Goal: Information Seeking & Learning: Compare options

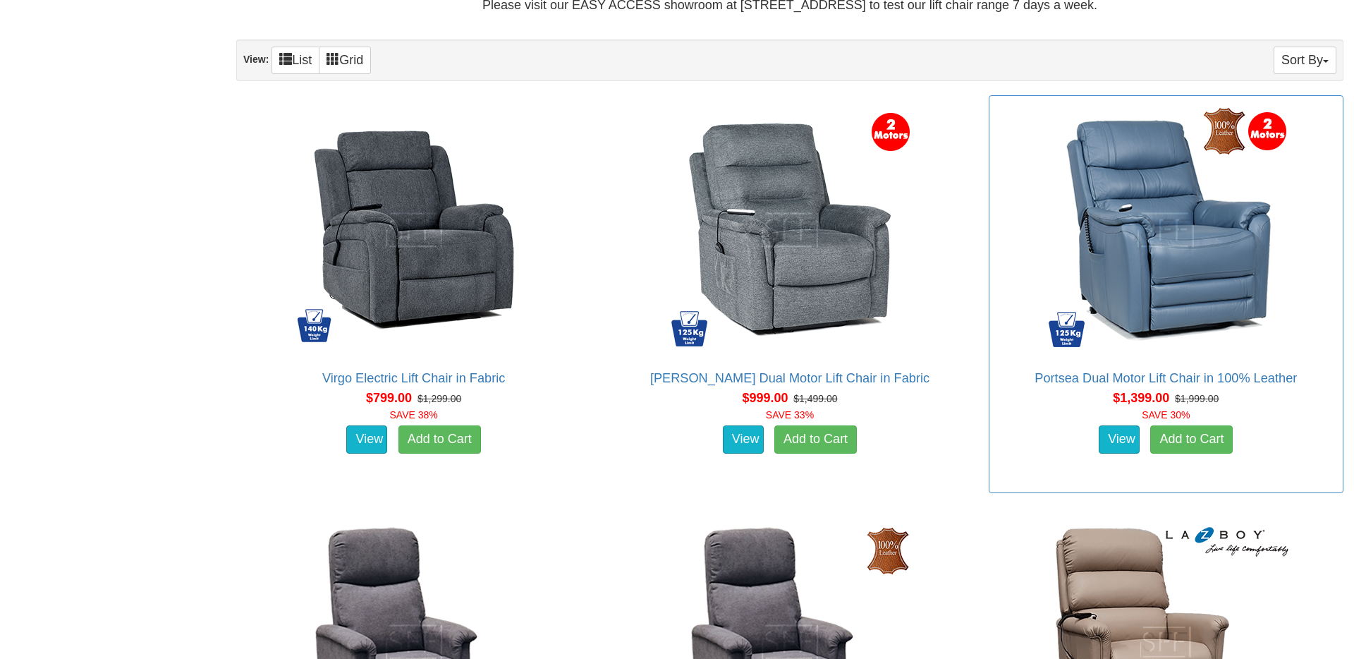
scroll to position [882, 0]
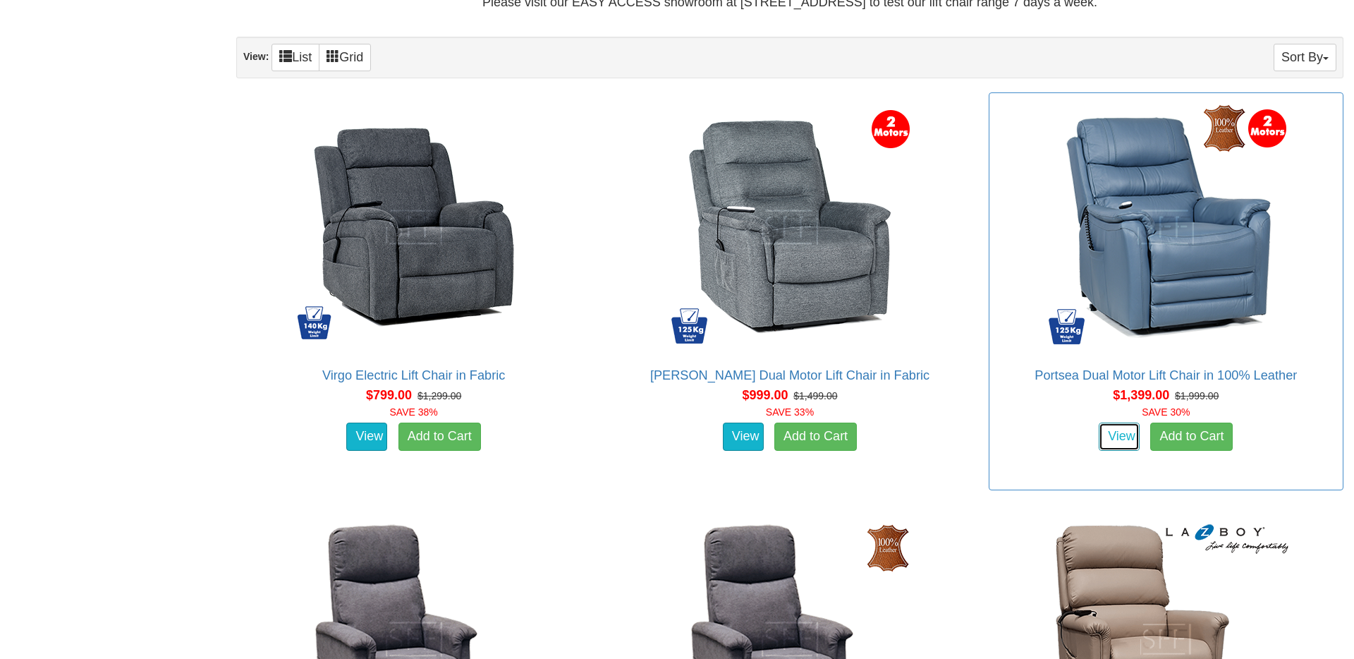
click at [1124, 441] on link "View" at bounding box center [1119, 436] width 41 height 28
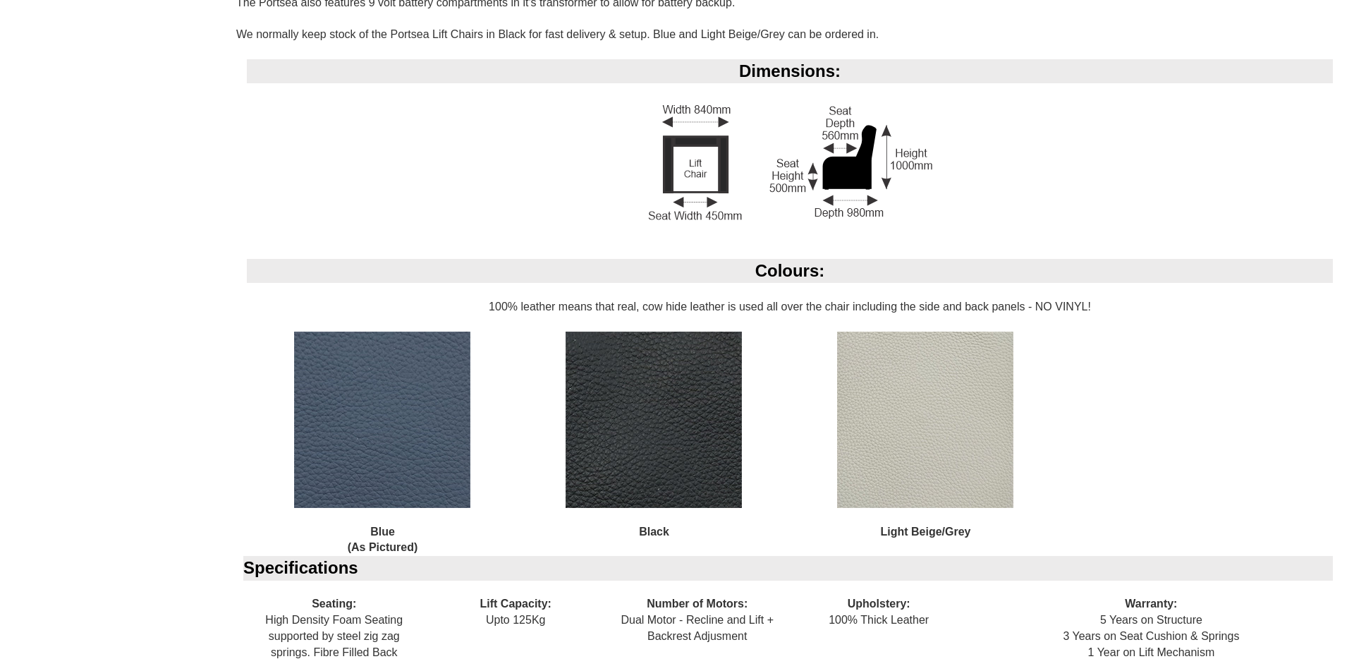
scroll to position [1369, 0]
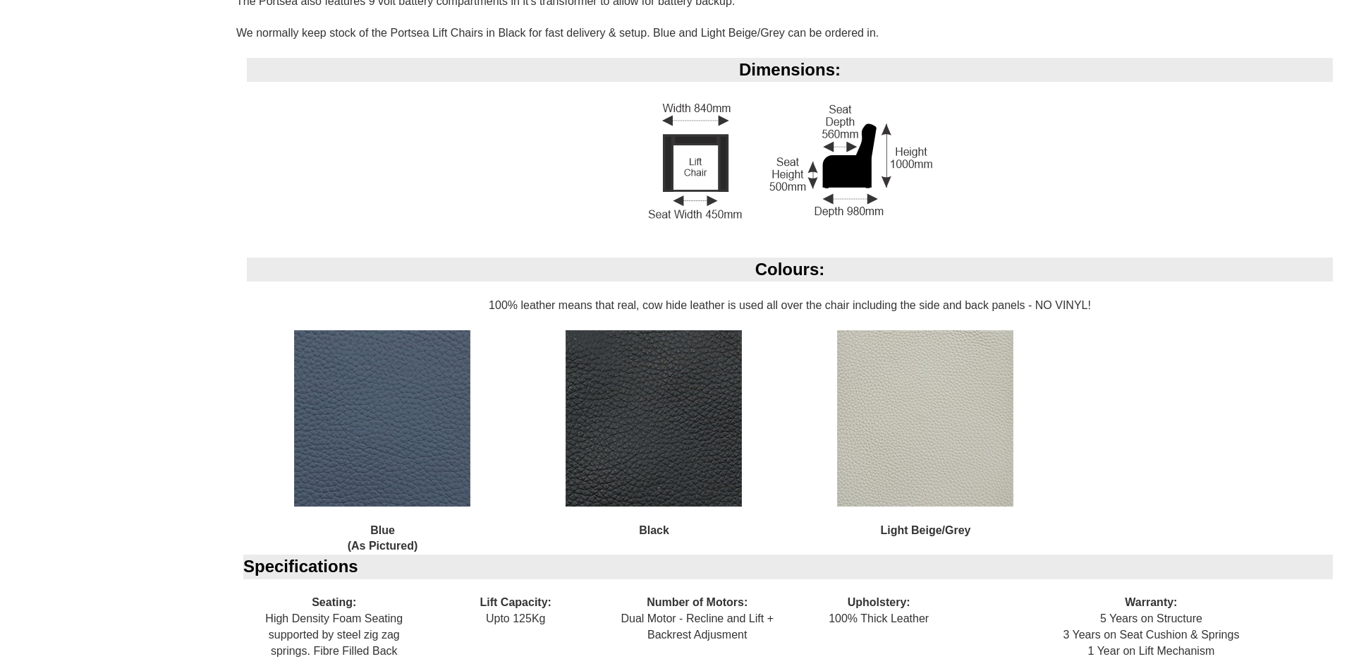
click at [652, 430] on img at bounding box center [654, 418] width 176 height 176
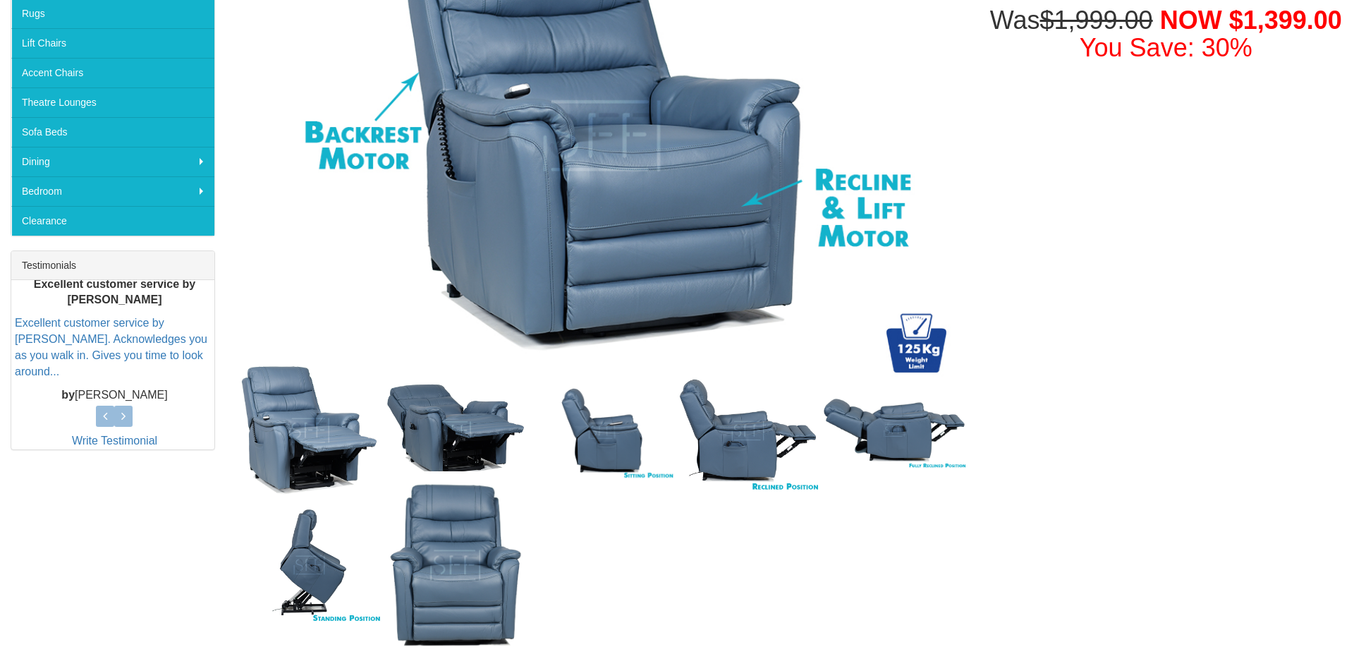
scroll to position [350, 0]
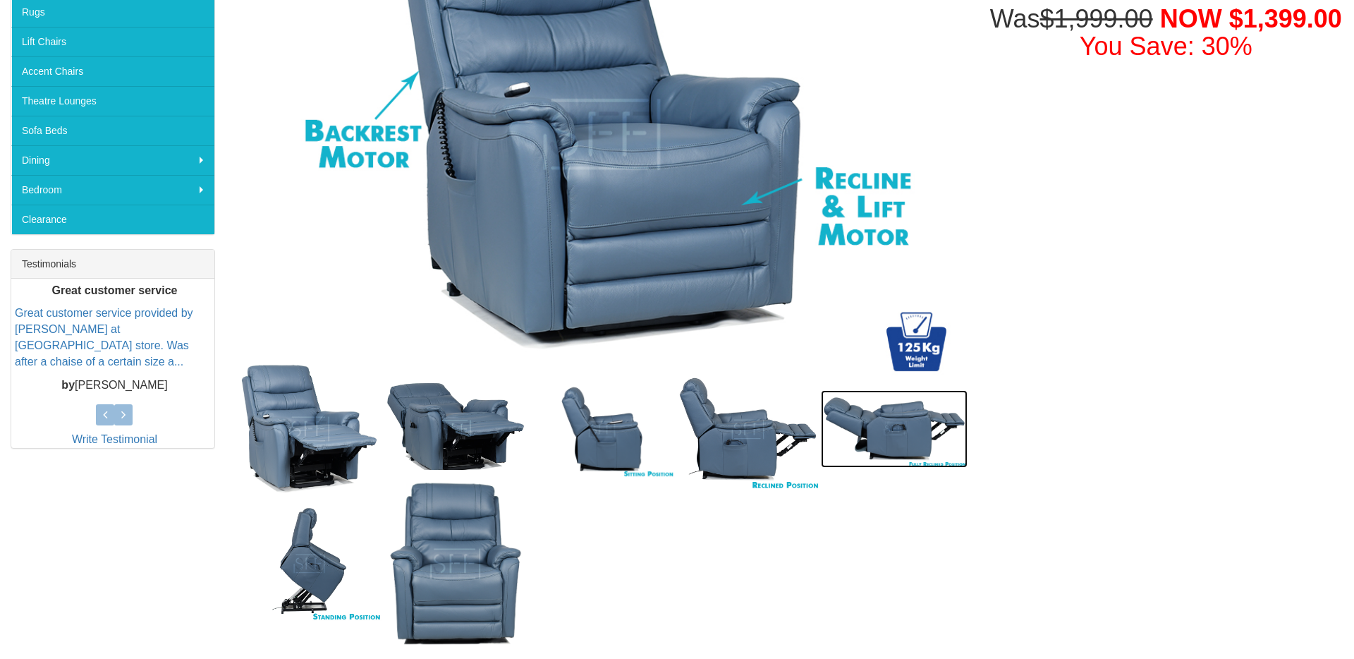
click at [916, 443] on img at bounding box center [894, 429] width 146 height 78
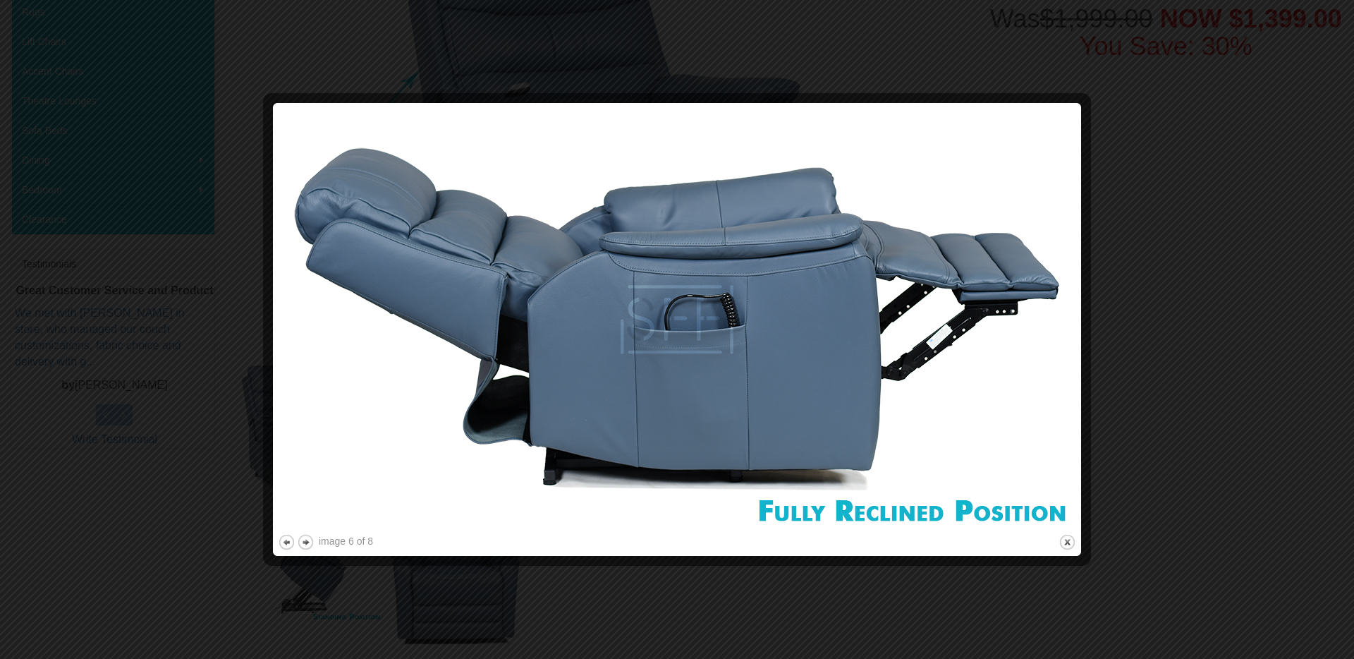
drag, startPoint x: 1164, startPoint y: 369, endPoint x: 1114, endPoint y: 398, distance: 57.8
click at [1158, 371] on div at bounding box center [677, 329] width 1354 height 659
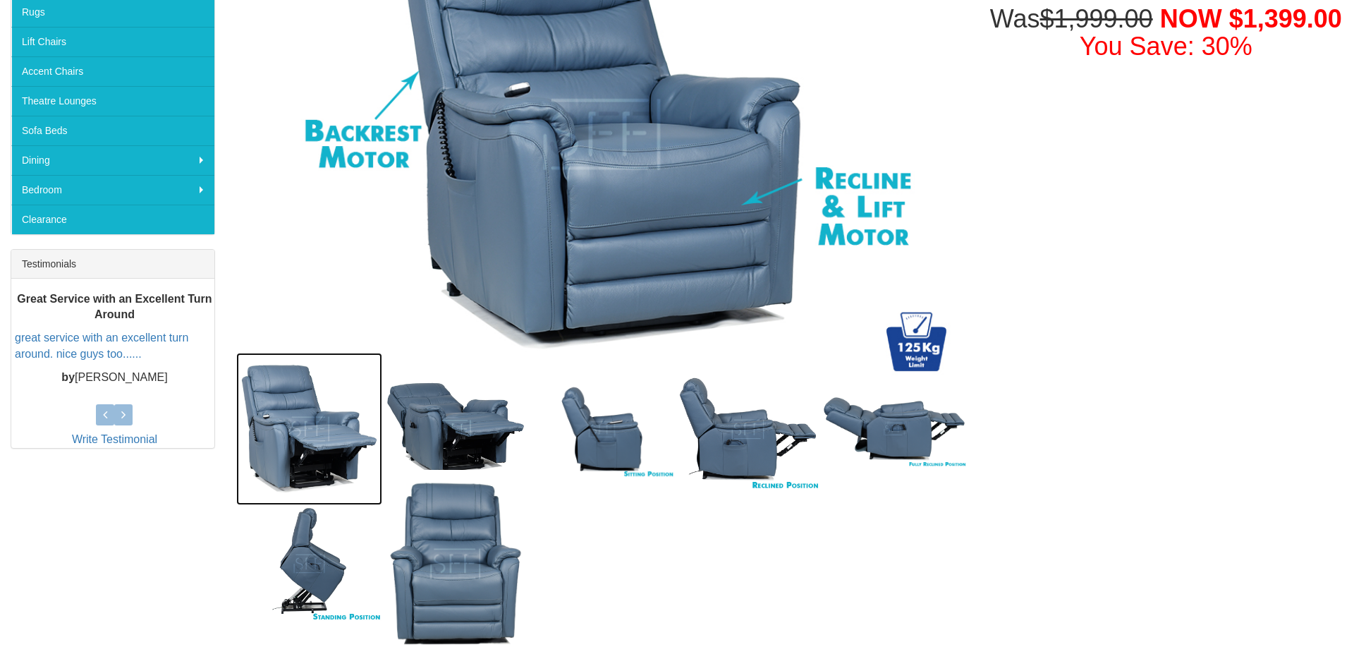
click at [271, 411] on img at bounding box center [309, 429] width 146 height 152
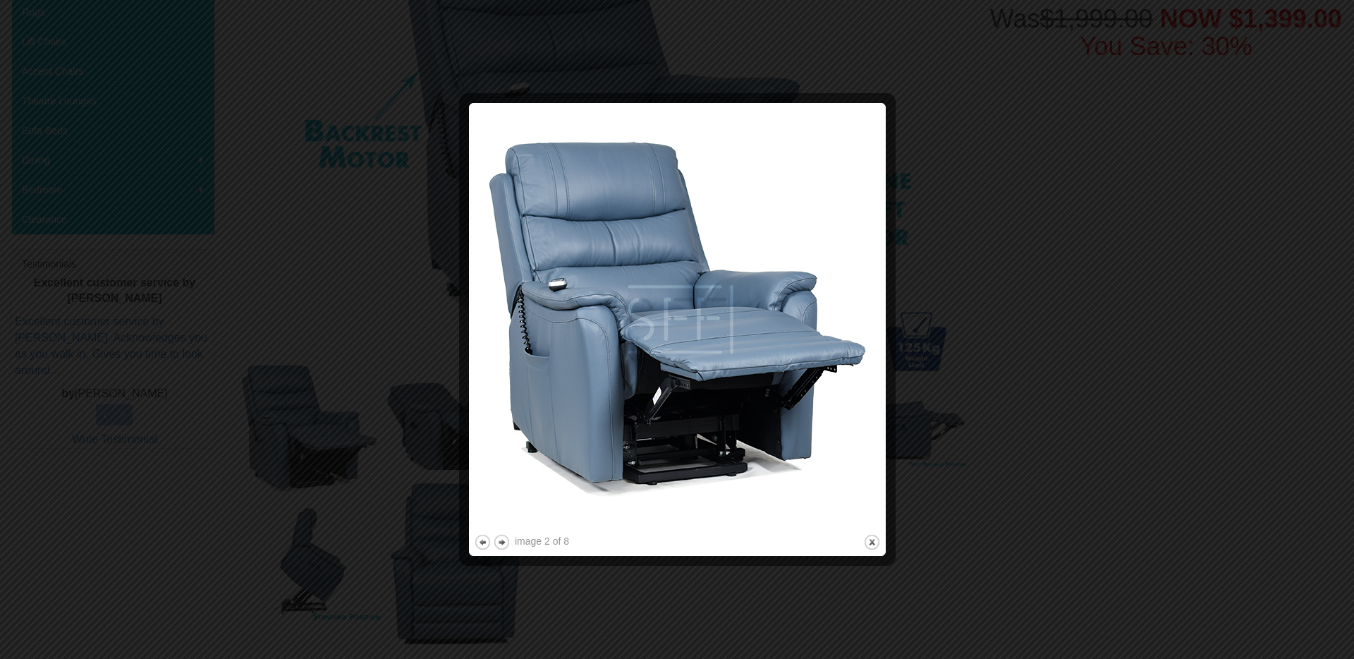
click at [425, 428] on div at bounding box center [677, 329] width 1354 height 659
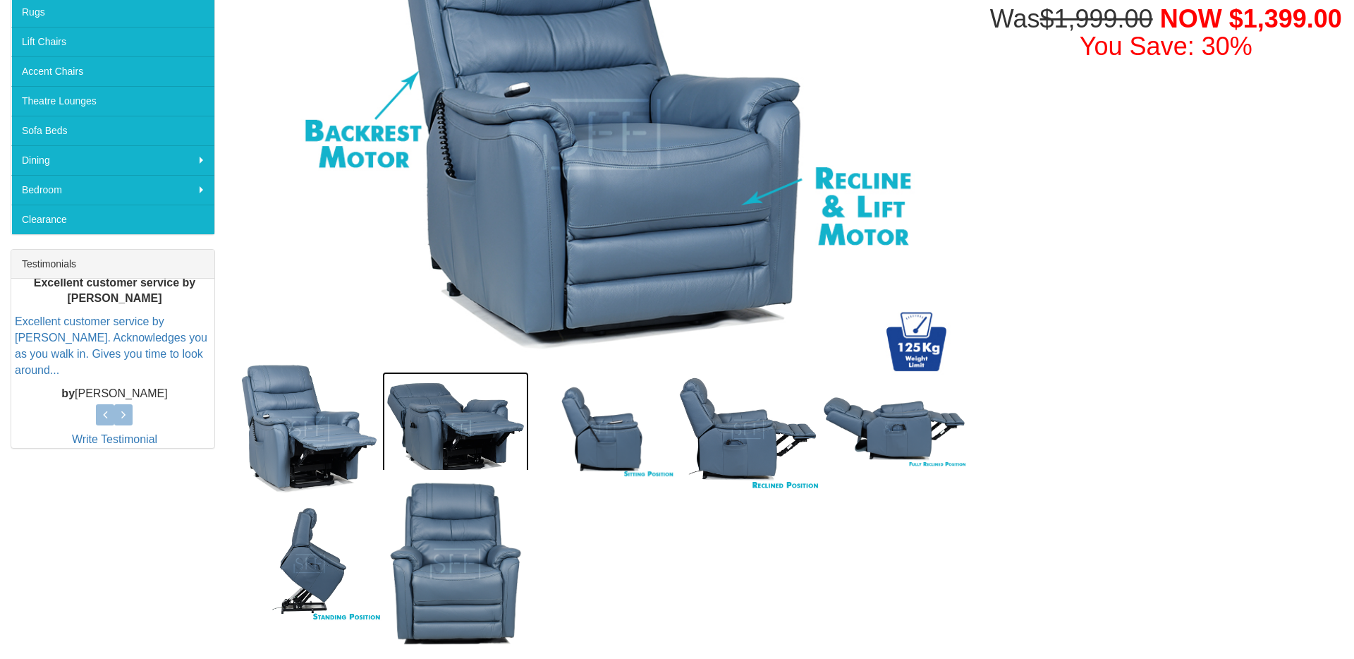
click at [425, 428] on img at bounding box center [455, 429] width 146 height 114
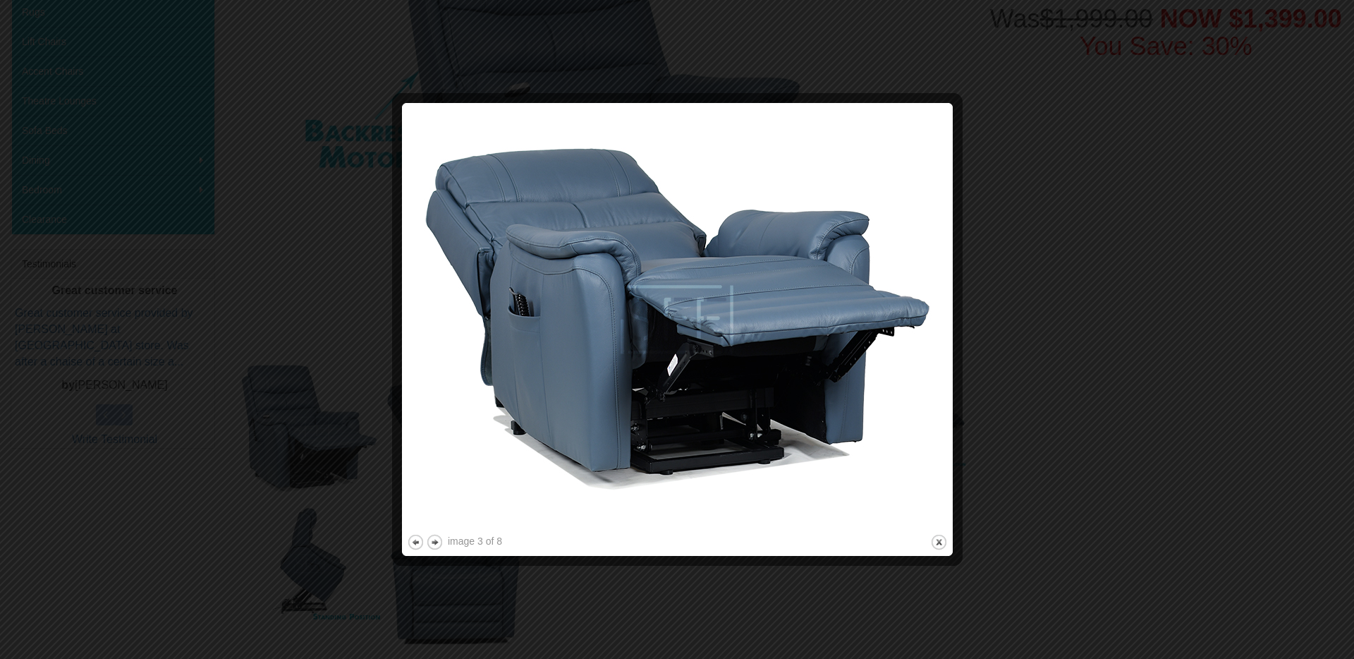
click at [425, 428] on img at bounding box center [677, 319] width 541 height 423
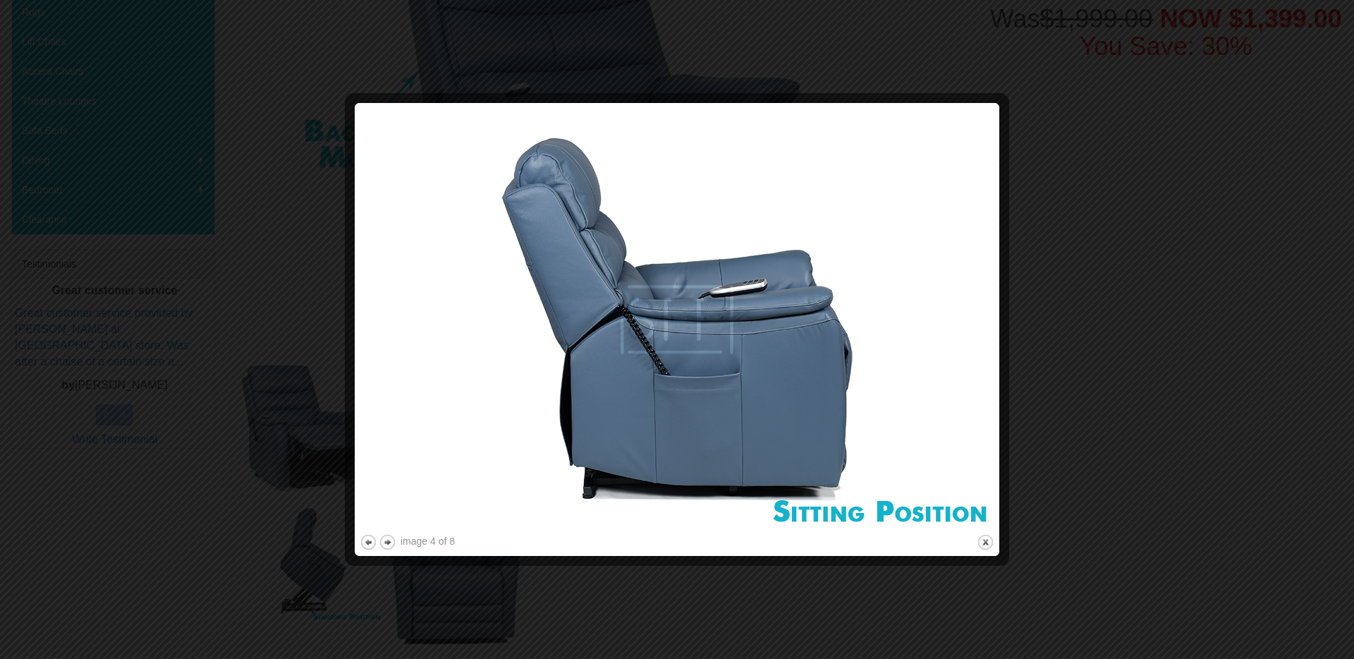
click at [298, 415] on div at bounding box center [677, 329] width 1354 height 659
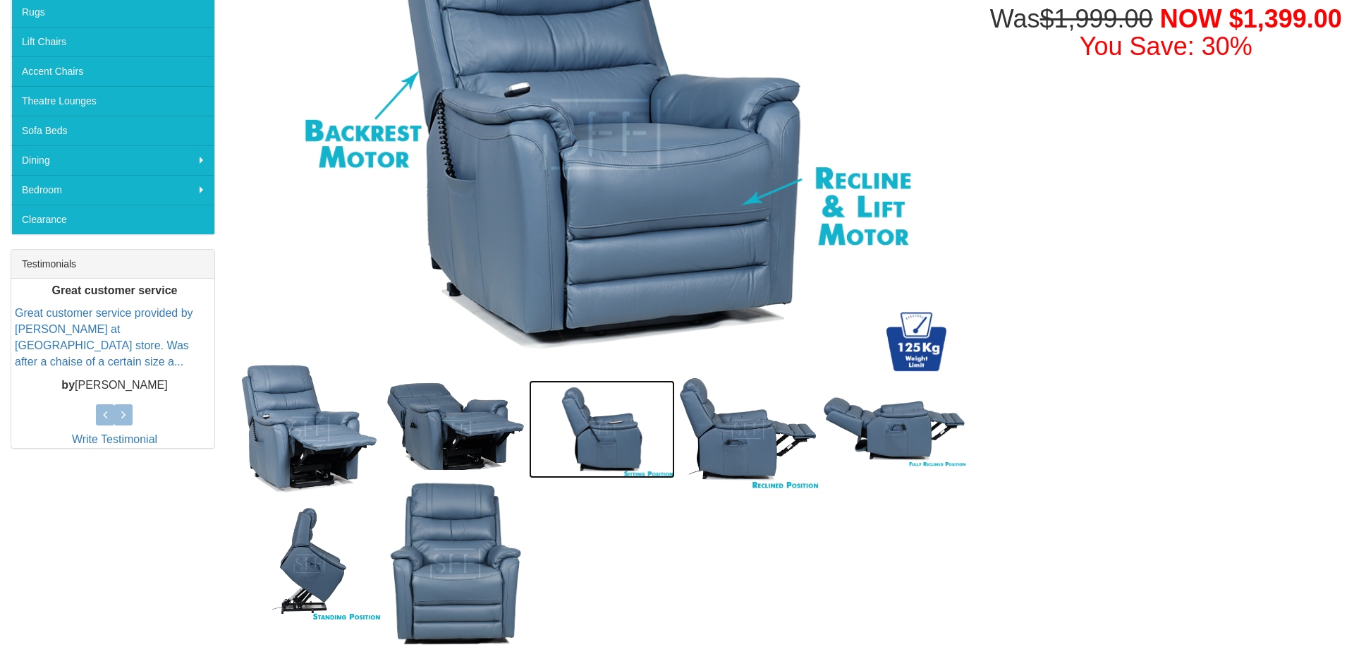
click at [610, 442] on img at bounding box center [602, 428] width 146 height 97
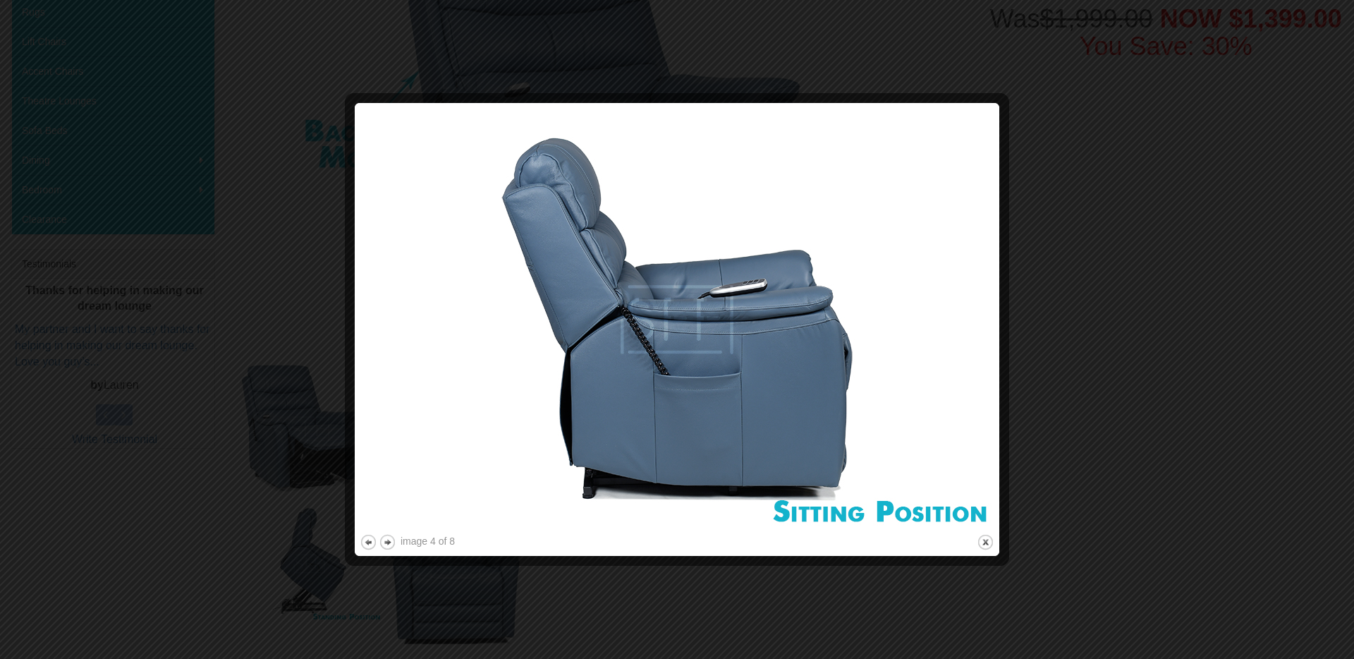
click at [321, 406] on div at bounding box center [677, 329] width 1354 height 659
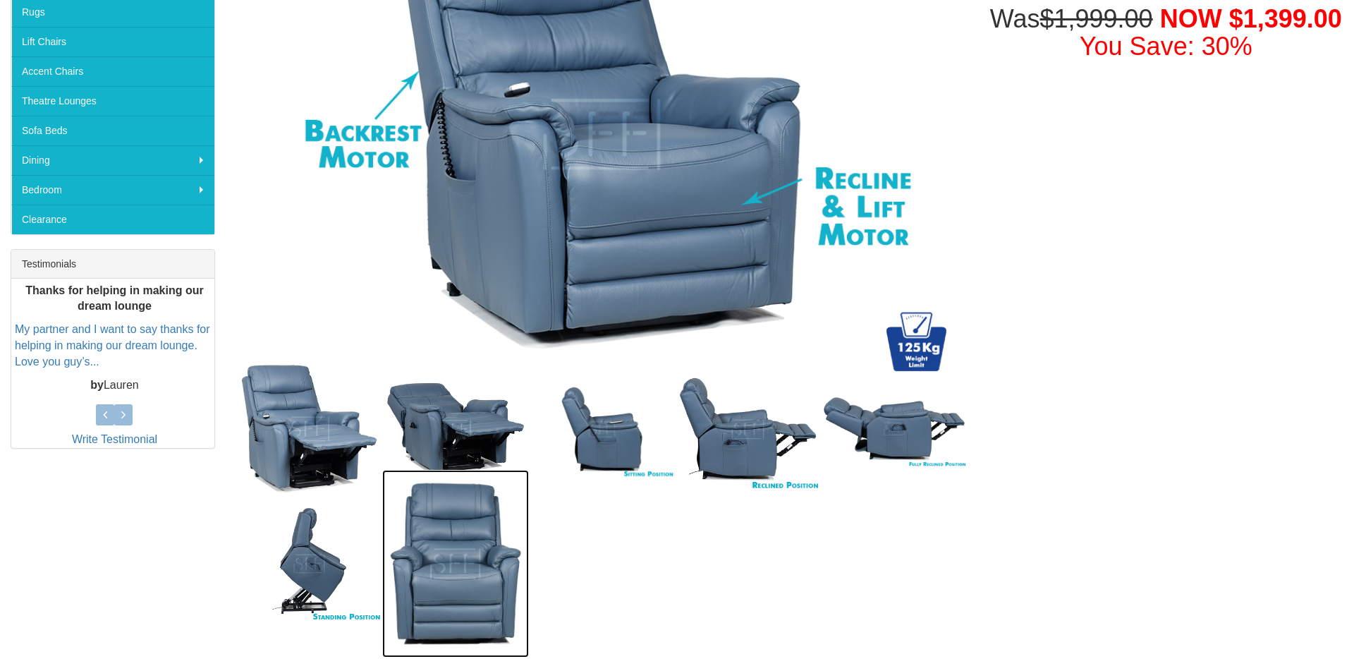
click at [492, 530] on img at bounding box center [455, 563] width 146 height 187
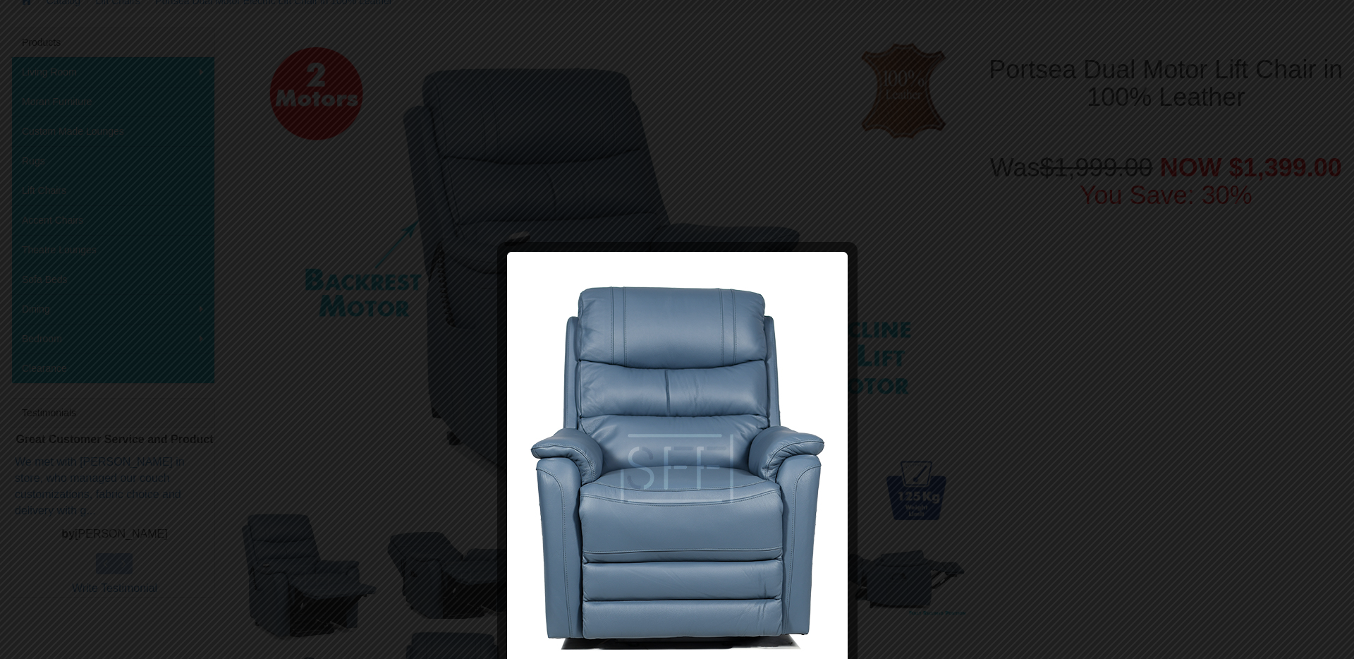
scroll to position [258, 0]
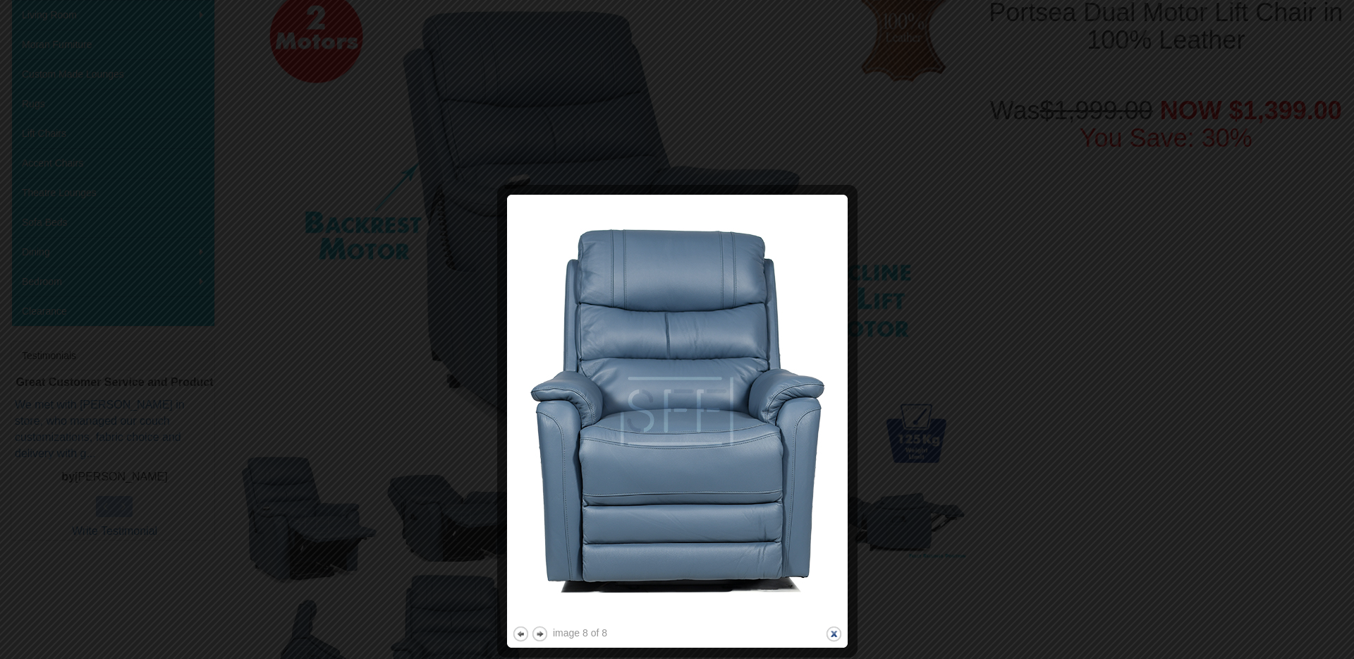
click at [835, 628] on button "close" at bounding box center [834, 634] width 18 height 18
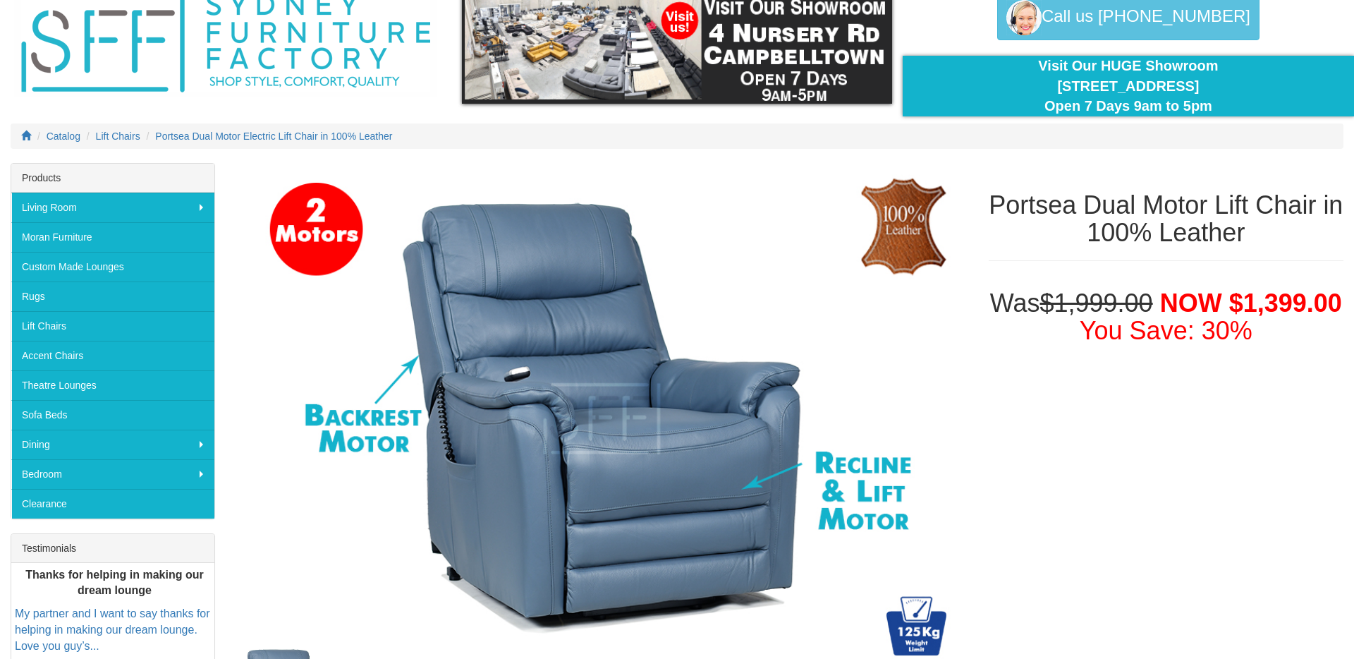
scroll to position [0, 0]
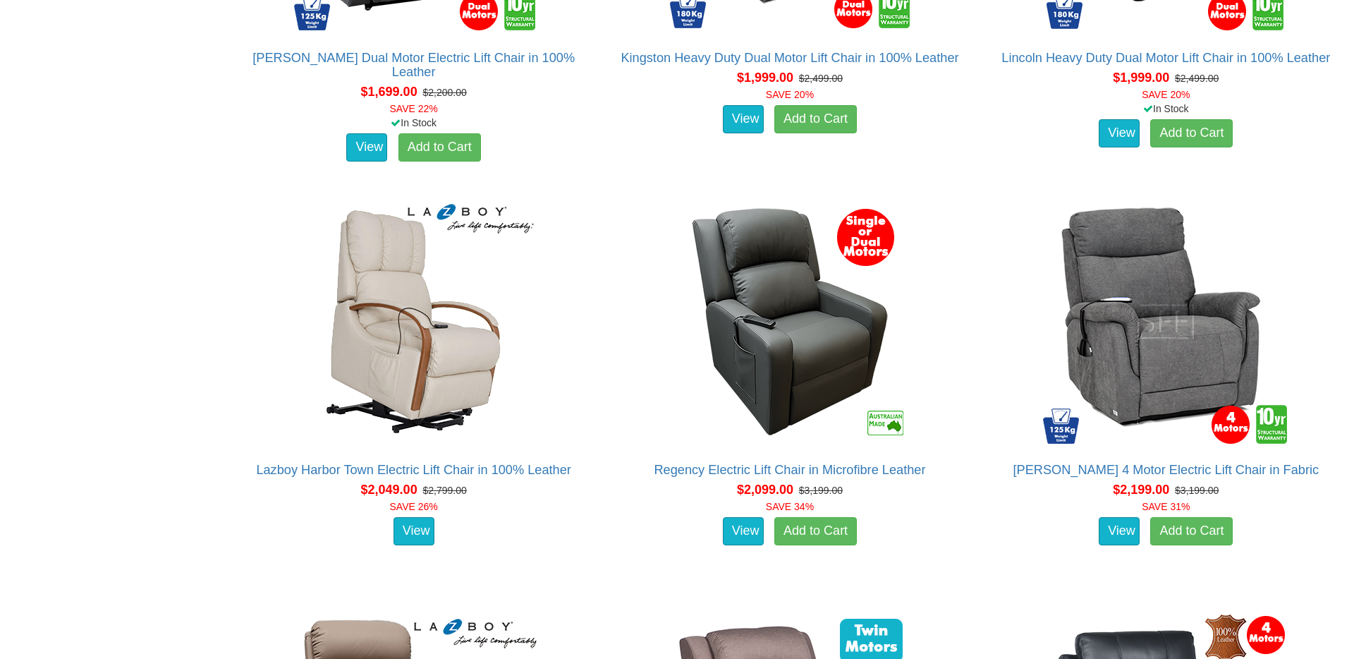
scroll to position [2025, 0]
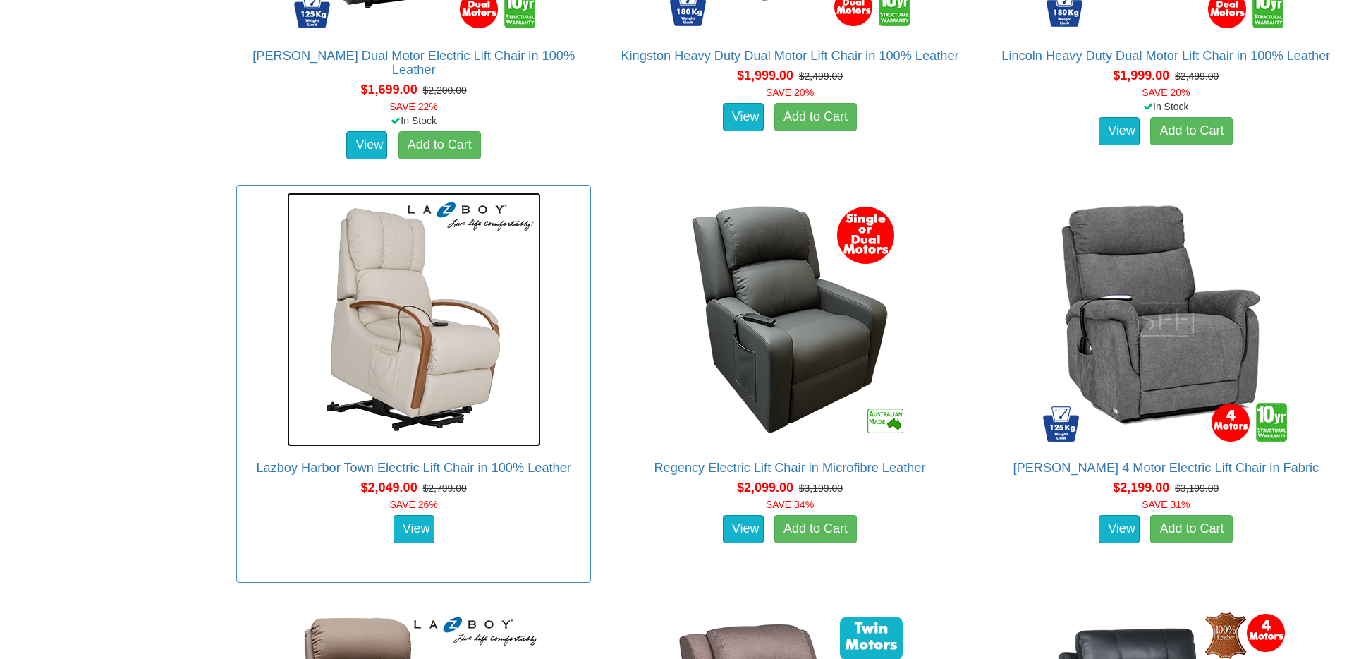
click at [443, 360] on img at bounding box center [414, 320] width 254 height 254
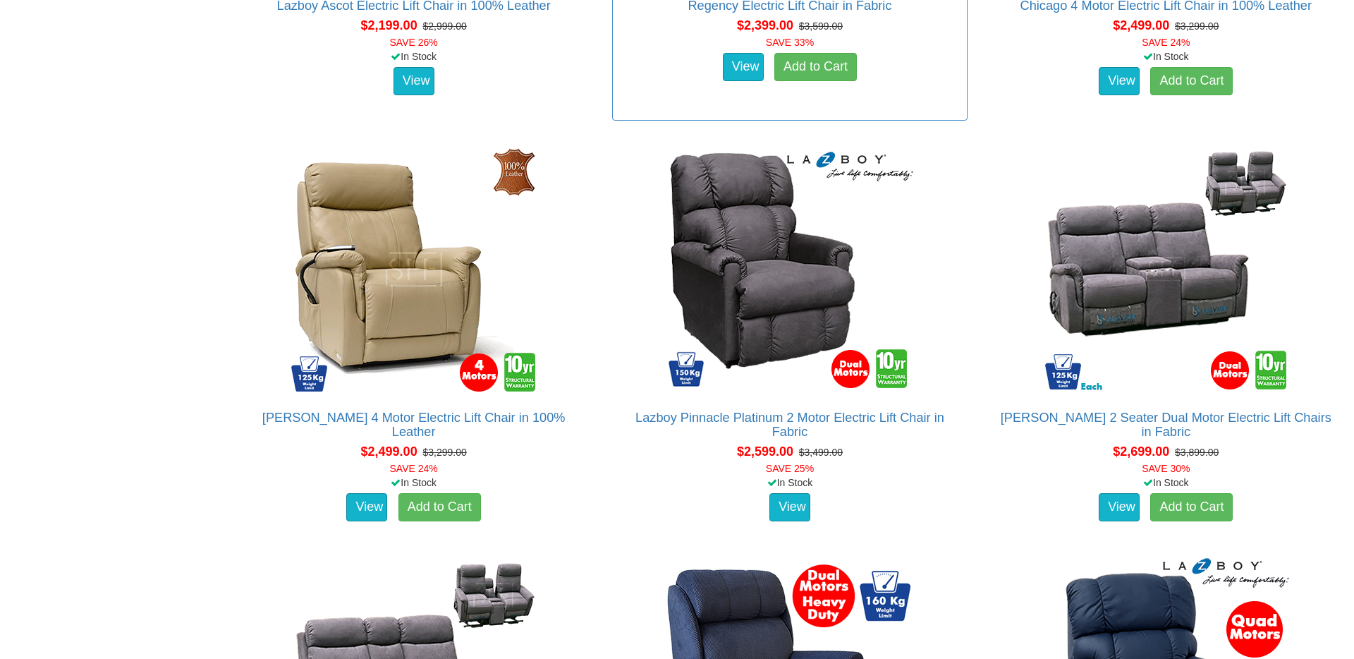
scroll to position [2901, 0]
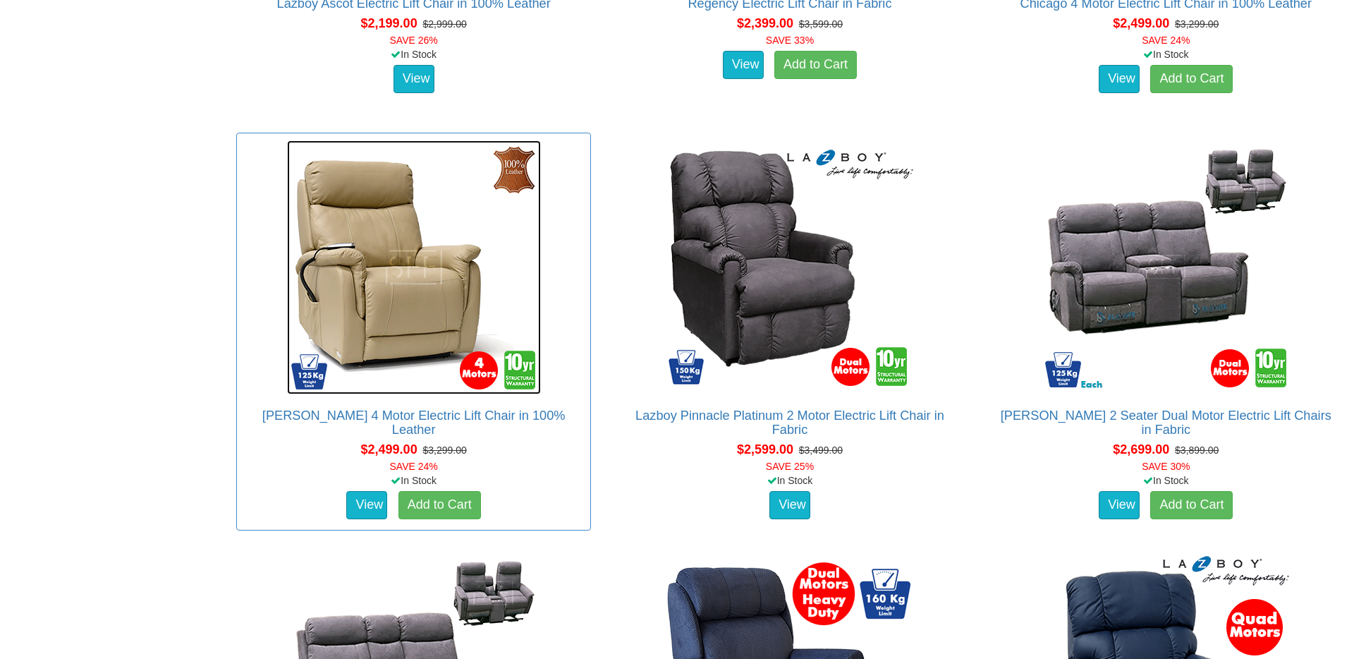
click at [374, 331] on img at bounding box center [414, 267] width 254 height 254
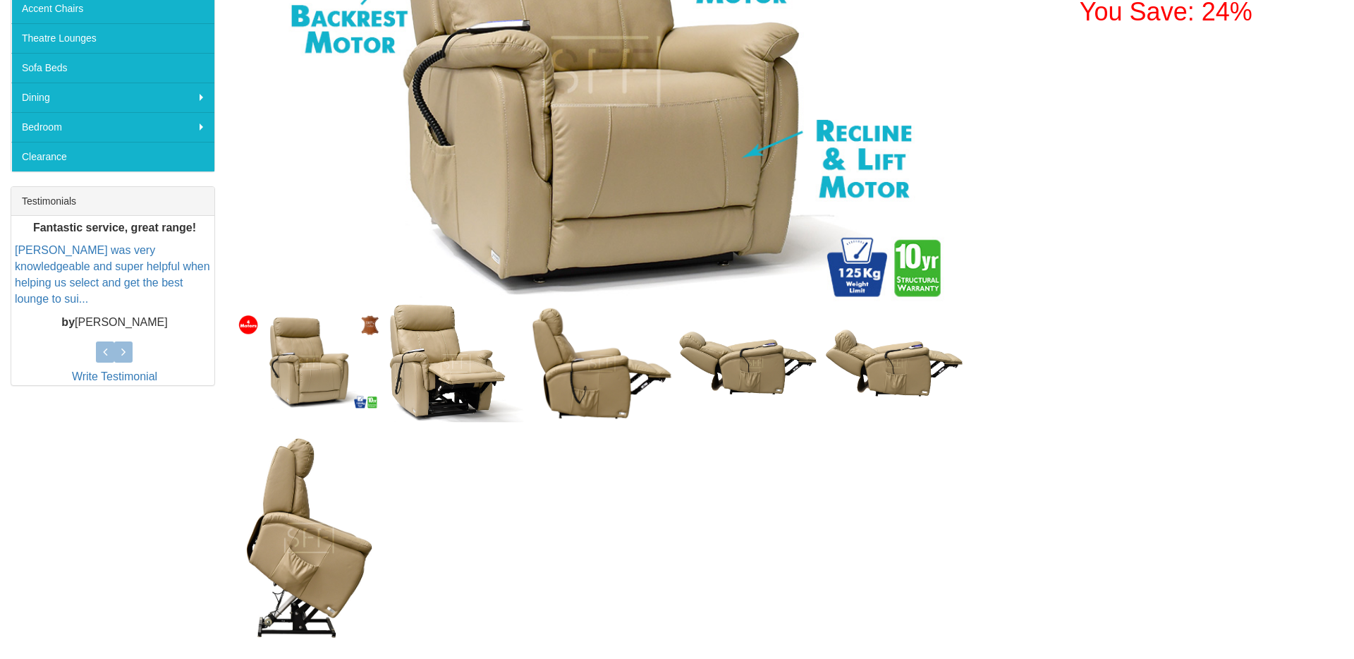
scroll to position [413, 0]
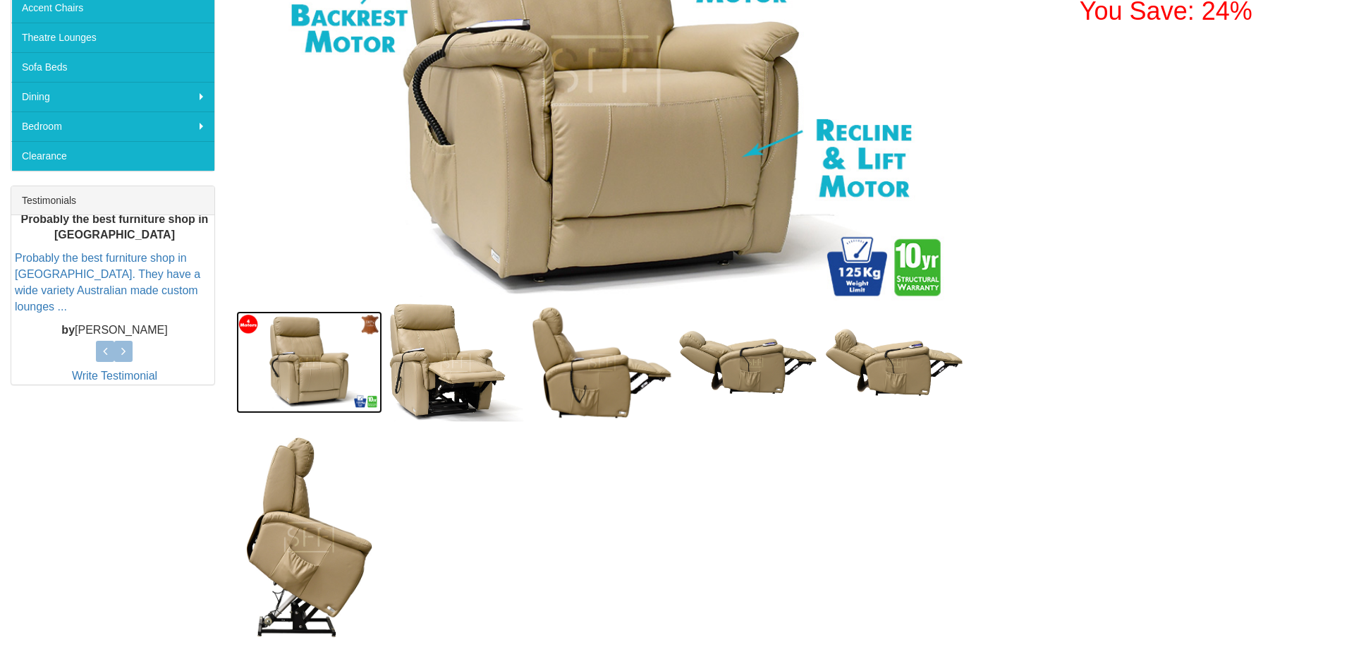
click at [298, 366] on img at bounding box center [309, 362] width 146 height 102
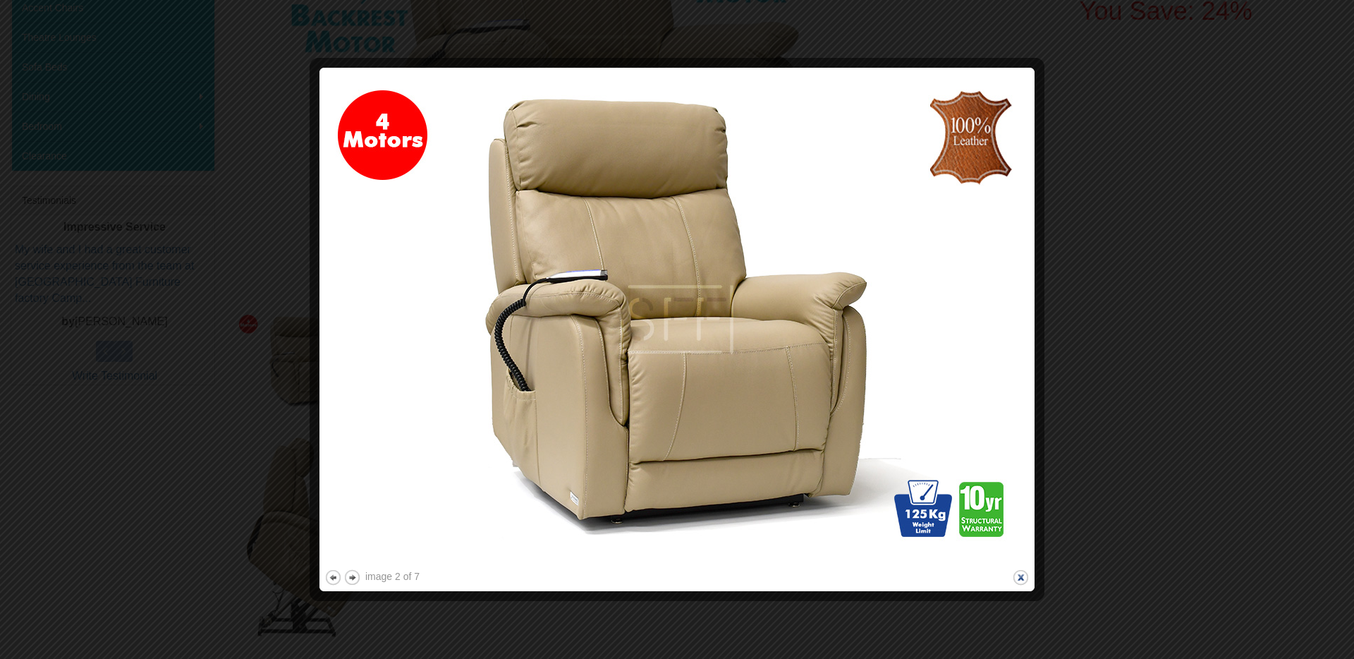
click at [1018, 578] on button "close" at bounding box center [1021, 577] width 18 height 18
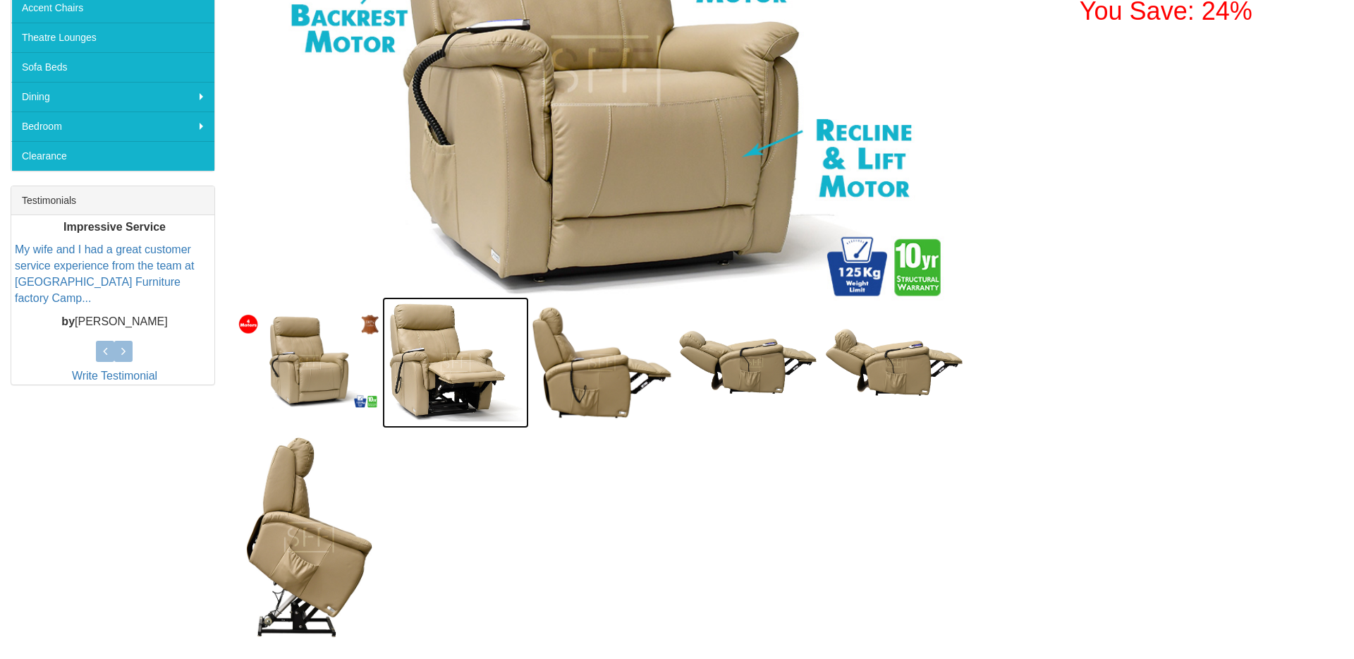
click at [463, 381] on img at bounding box center [455, 362] width 146 height 131
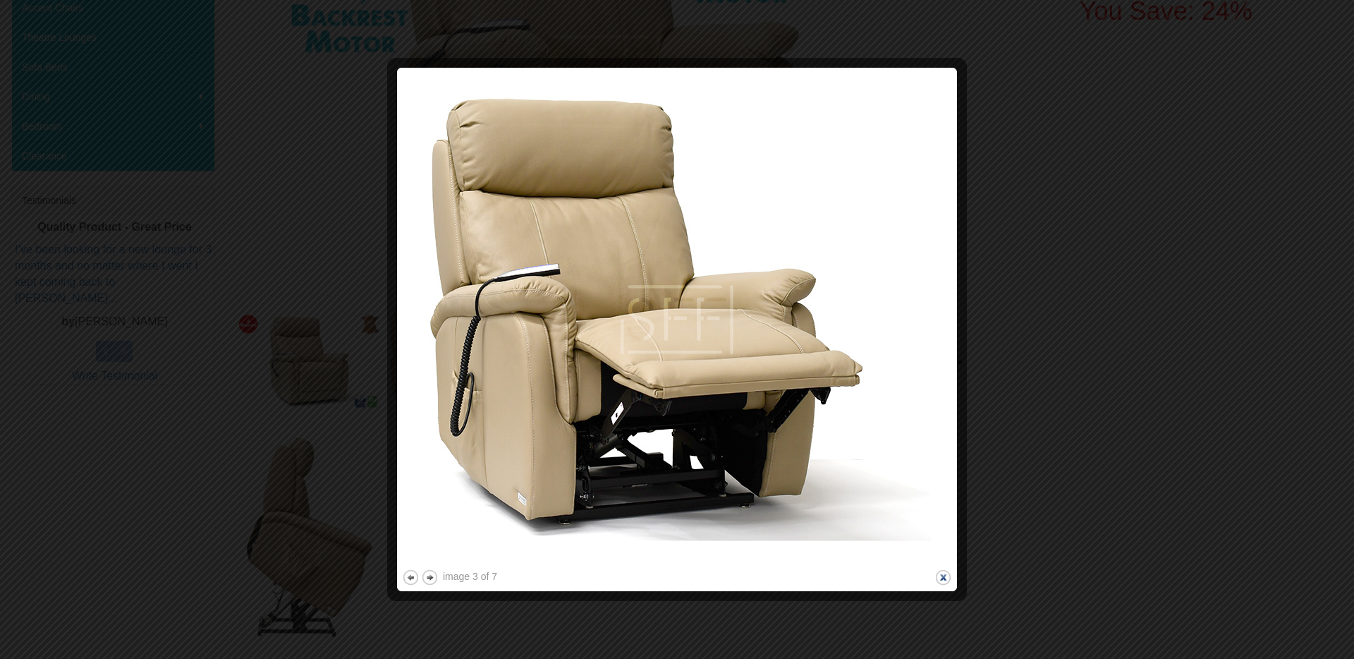
click at [945, 573] on button "close" at bounding box center [943, 577] width 18 height 18
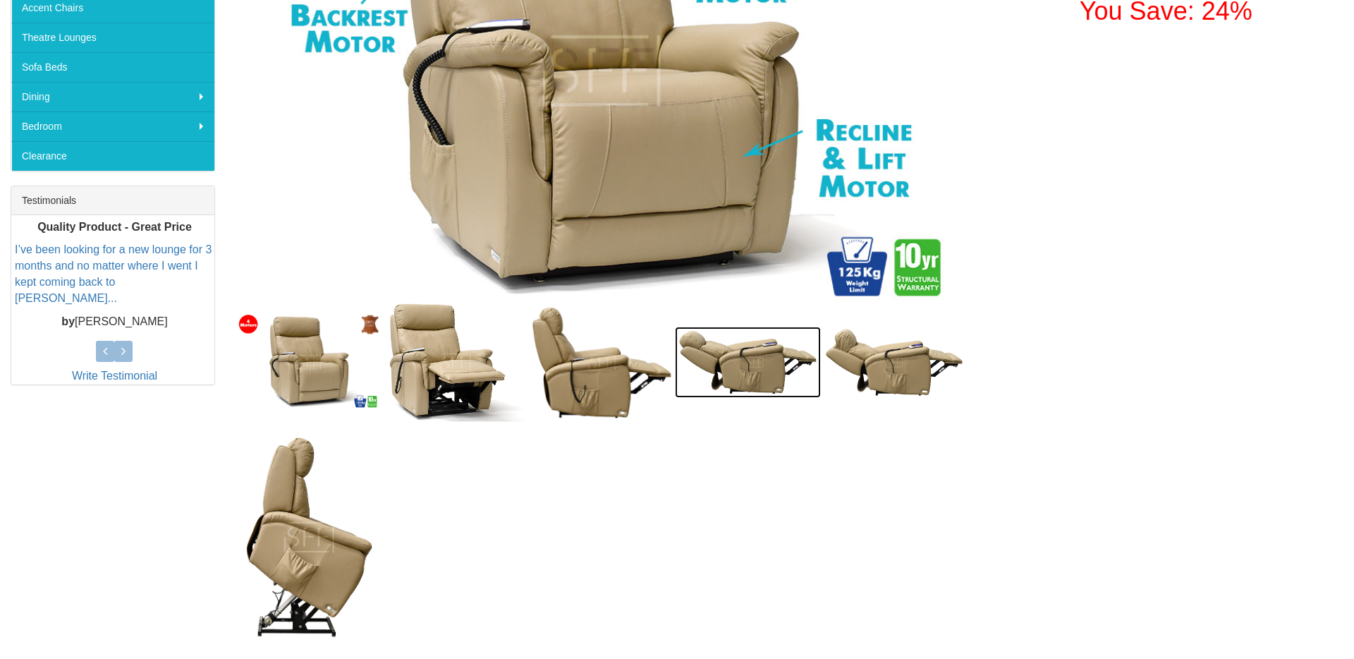
click at [702, 369] on img at bounding box center [748, 362] width 146 height 71
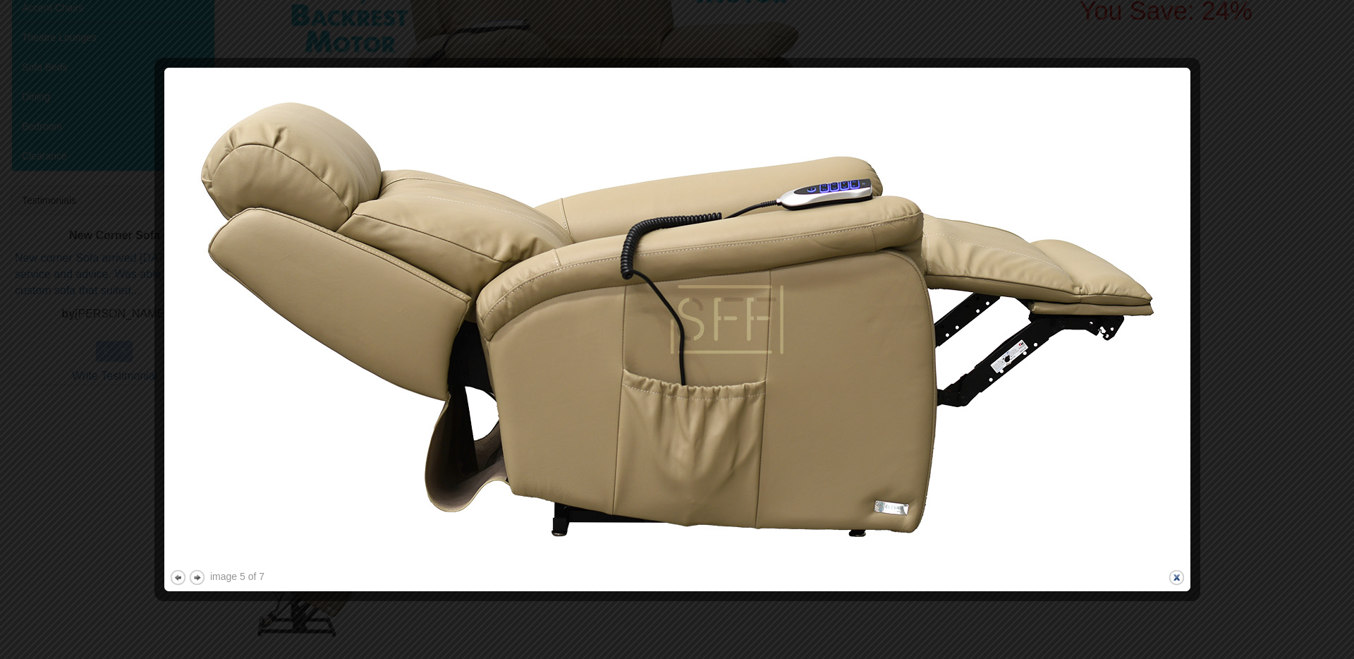
click at [1181, 577] on button "close" at bounding box center [1177, 577] width 18 height 18
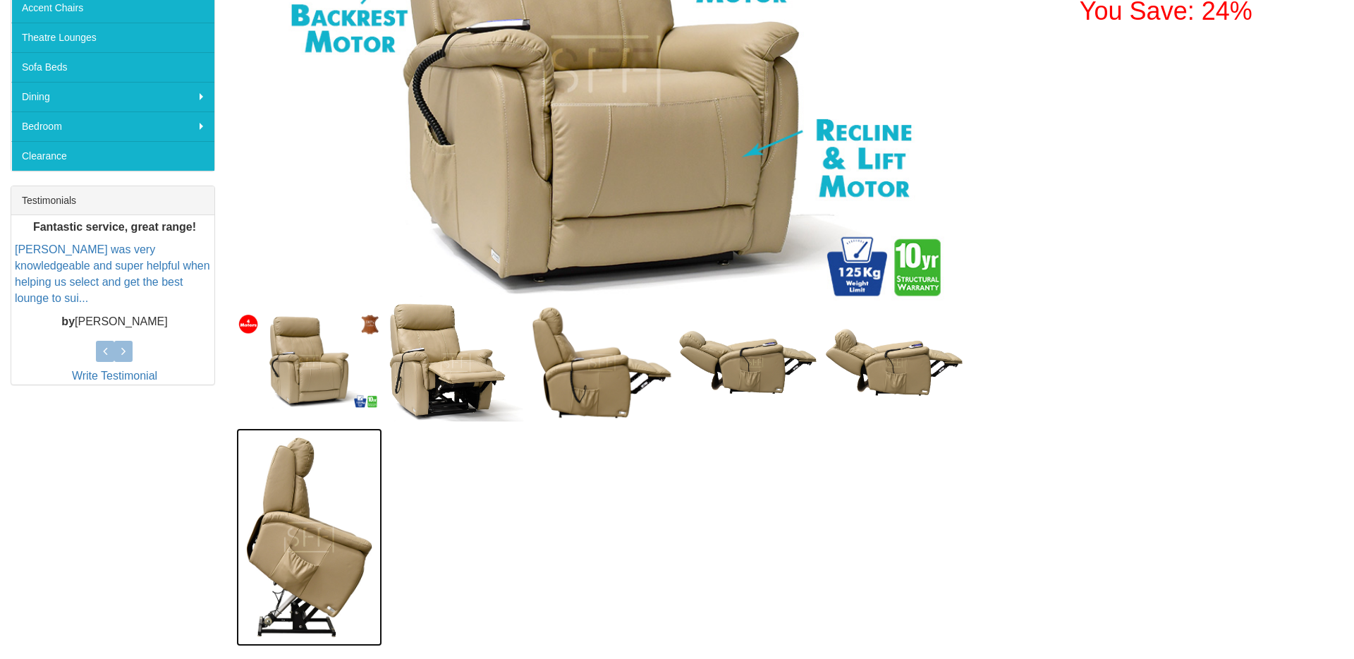
click at [288, 561] on img at bounding box center [309, 537] width 146 height 218
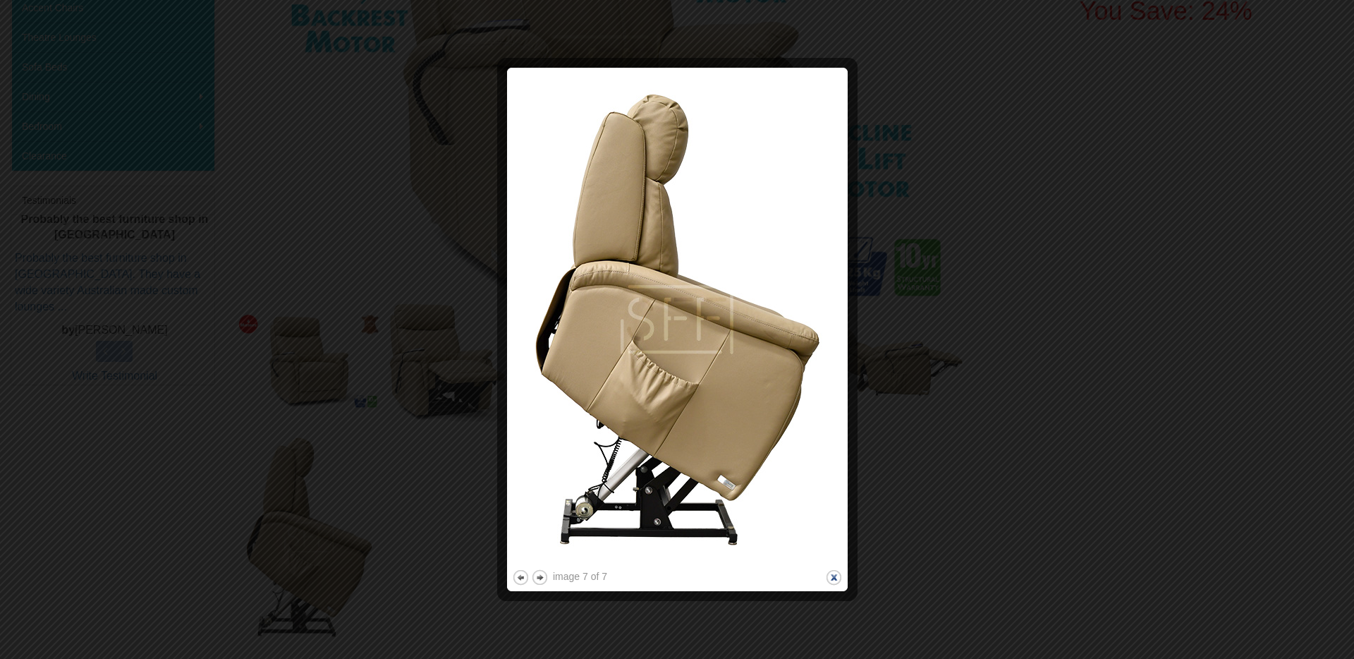
click at [836, 575] on button "close" at bounding box center [834, 577] width 18 height 18
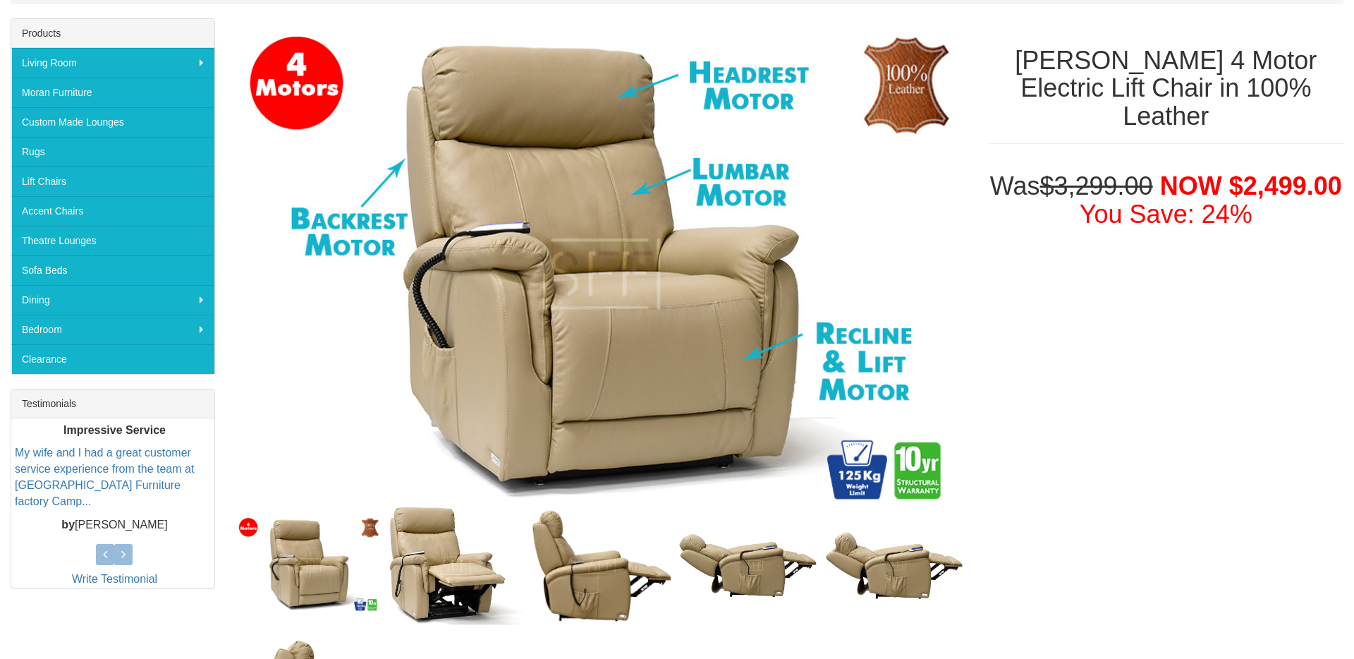
scroll to position [0, 0]
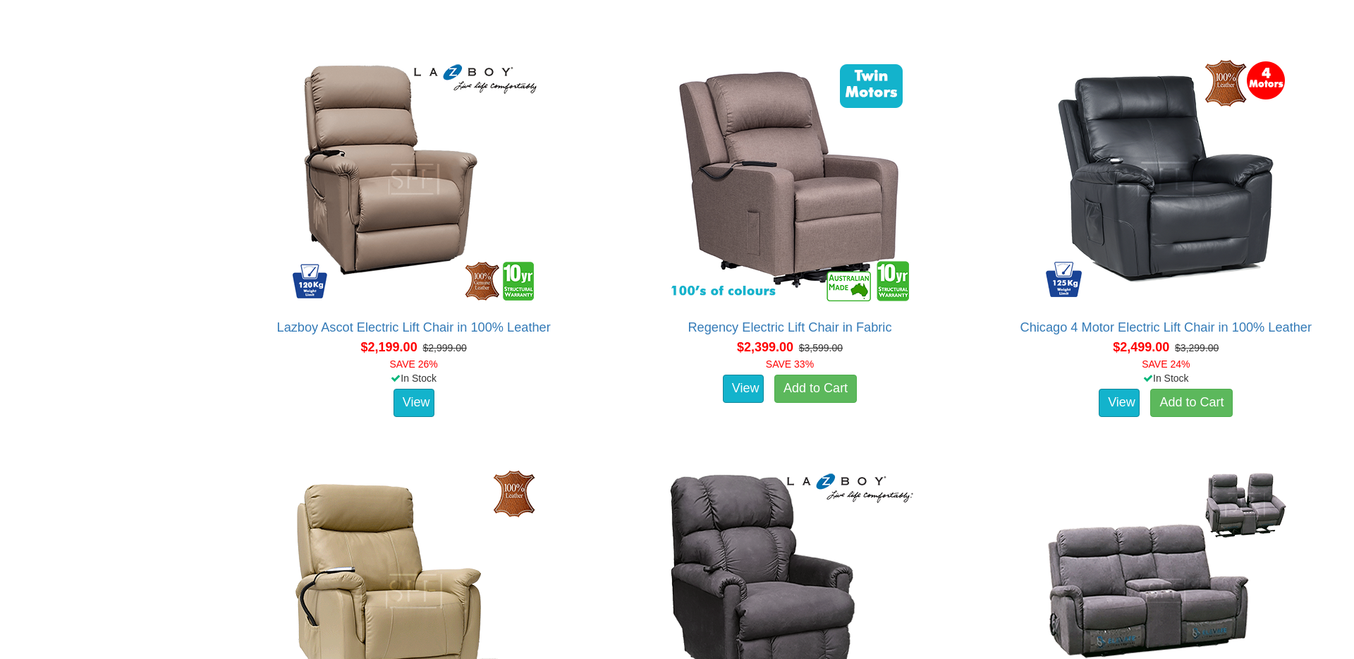
scroll to position [2570, 0]
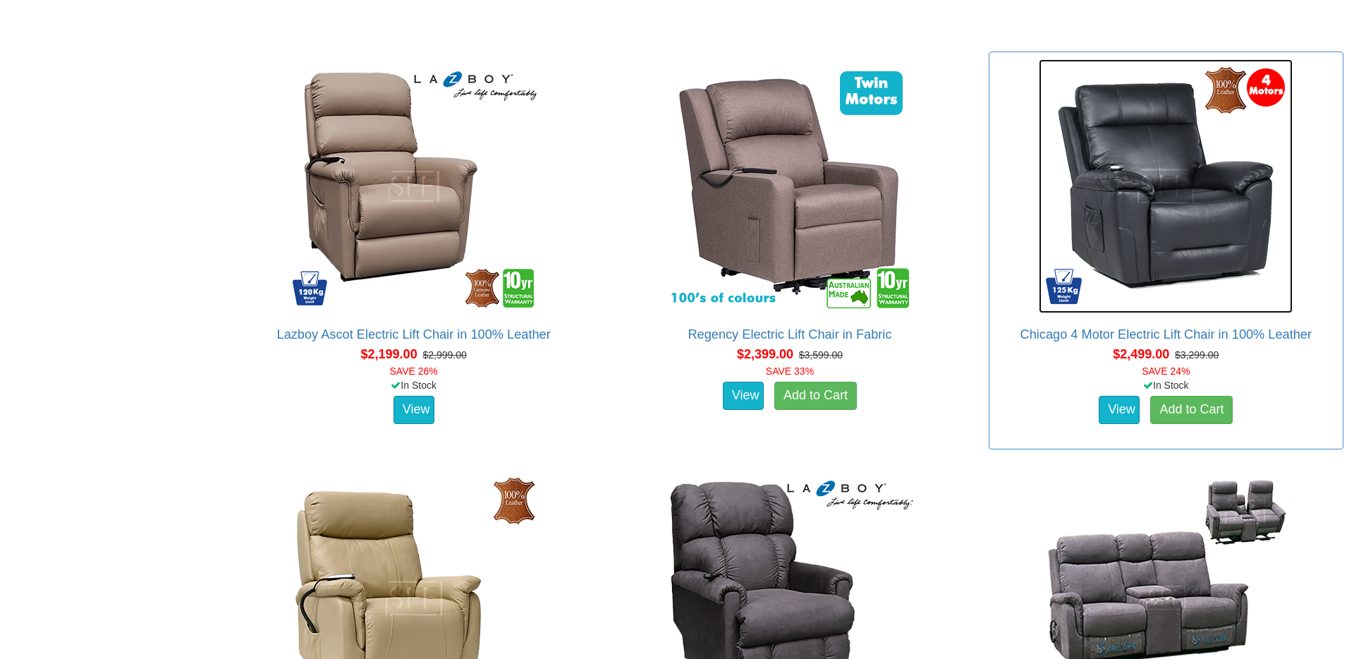
click at [1112, 216] on img at bounding box center [1166, 186] width 254 height 254
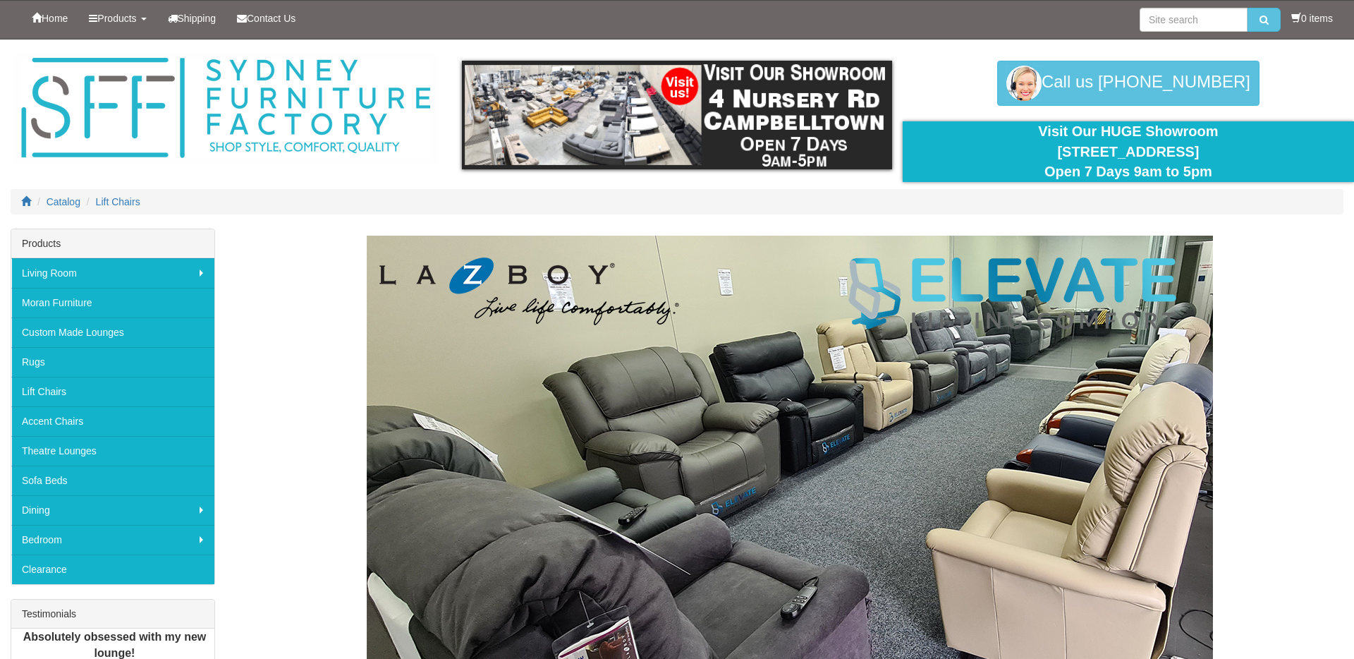
scroll to position [2570, 0]
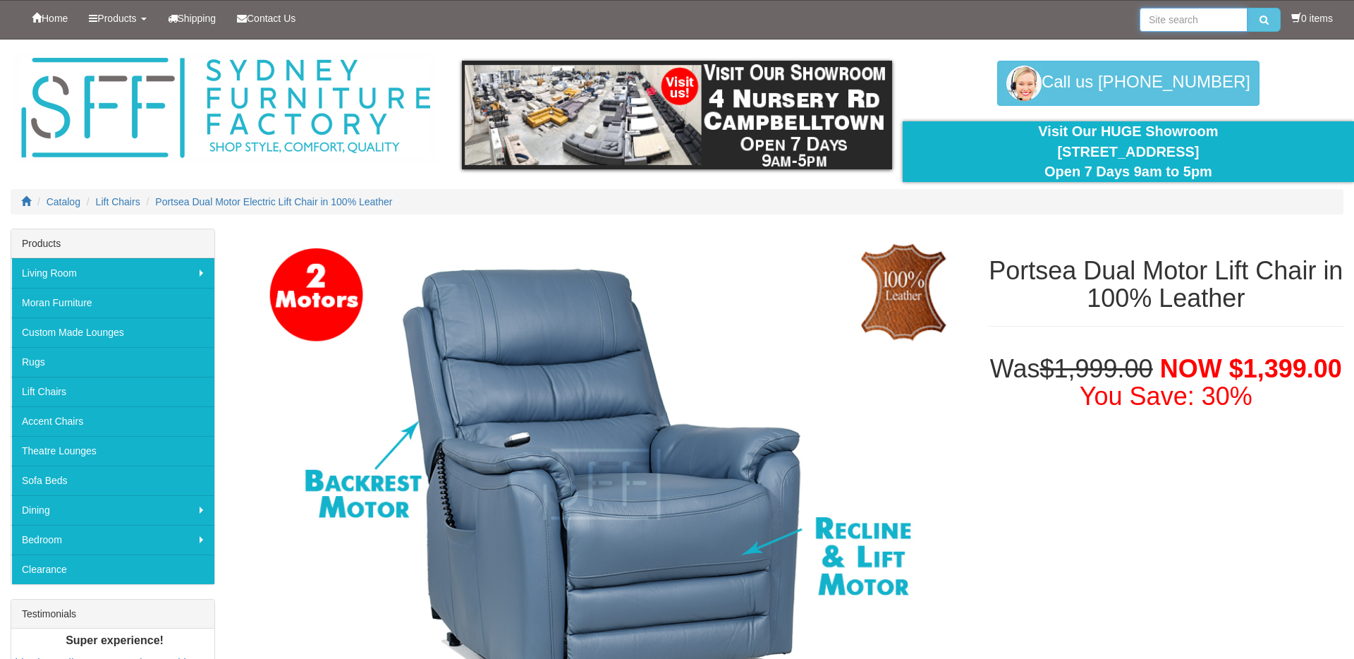
click at [1163, 16] on input "search" at bounding box center [1194, 20] width 108 height 24
type input "stand lift chairs"
click at [1248, 8] on button "submit" at bounding box center [1264, 20] width 33 height 24
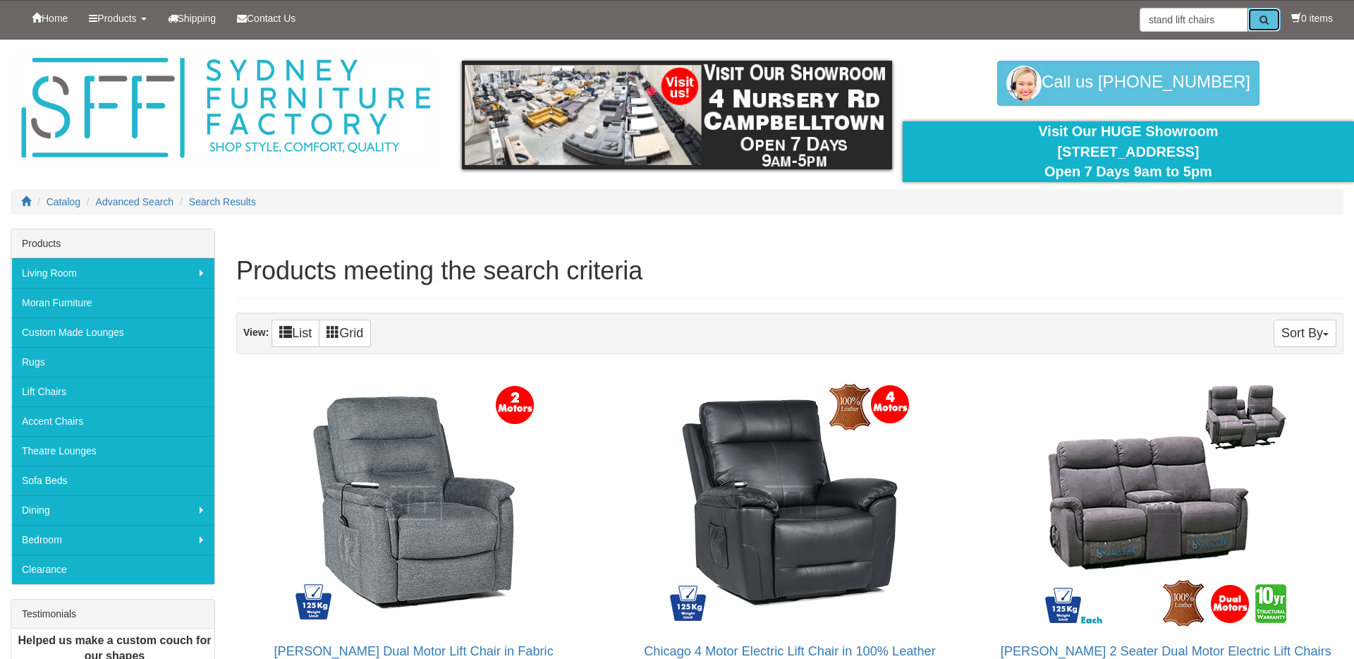
click at [1252, 20] on button "submit" at bounding box center [1264, 20] width 33 height 24
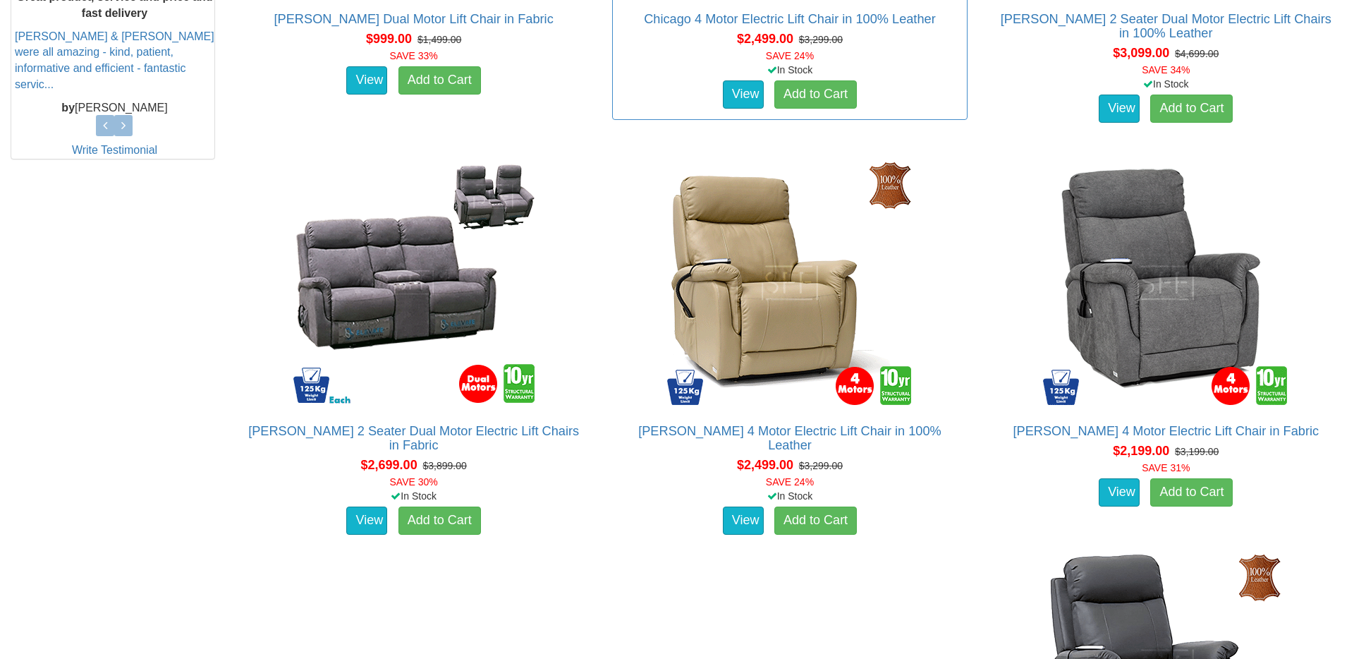
scroll to position [633, 0]
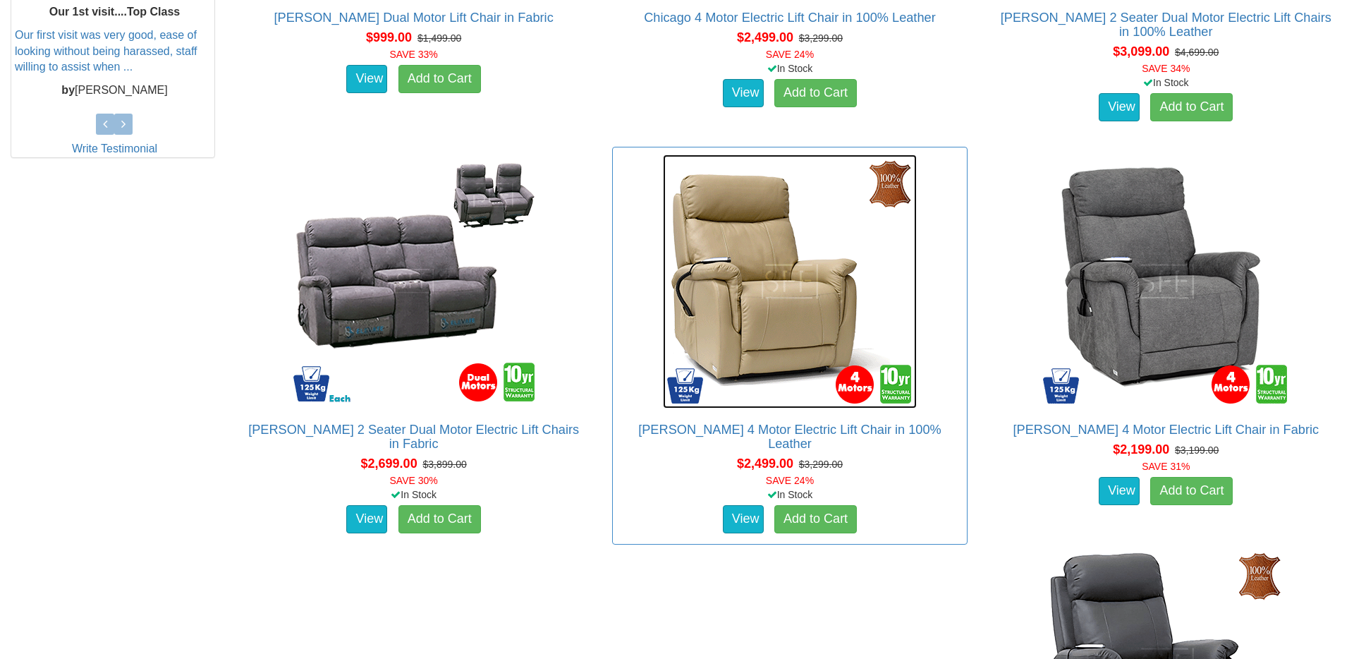
click at [742, 315] on img at bounding box center [790, 281] width 254 height 254
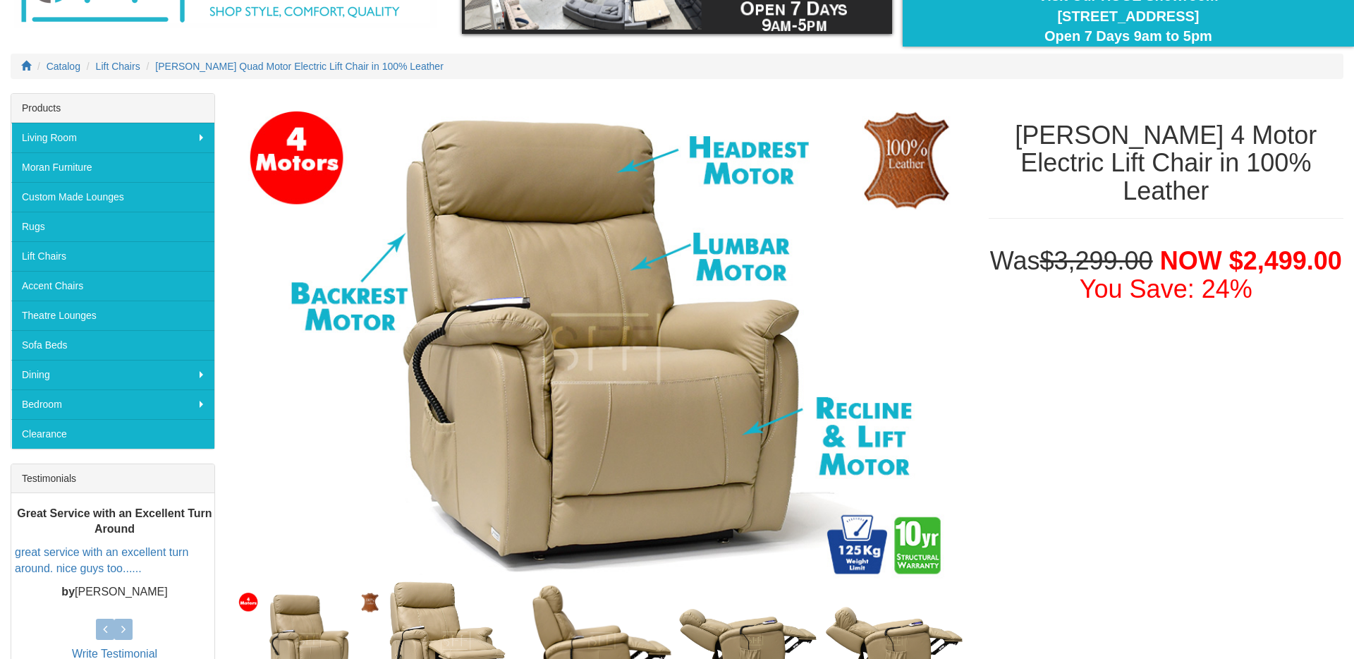
scroll to position [139, 0]
